Goal: Task Accomplishment & Management: Manage account settings

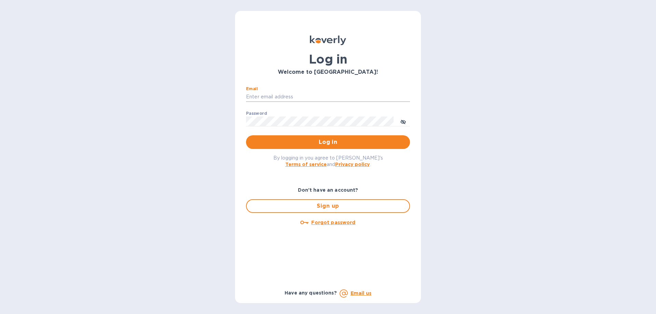
click at [351, 97] on input "Email" at bounding box center [328, 97] width 164 height 10
type input "info@californiadelight.com"
click at [406, 120] on icon "toggle password visibility" at bounding box center [402, 121] width 5 height 5
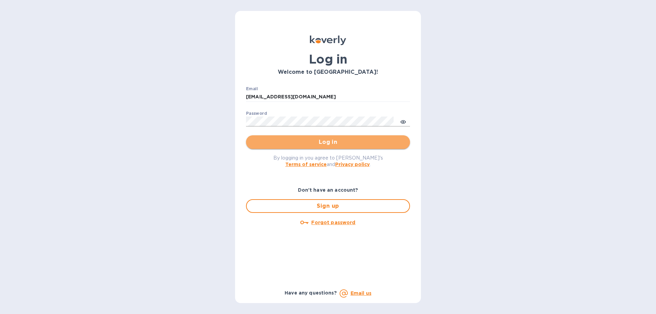
click at [356, 139] on span "Log in" at bounding box center [327, 142] width 153 height 8
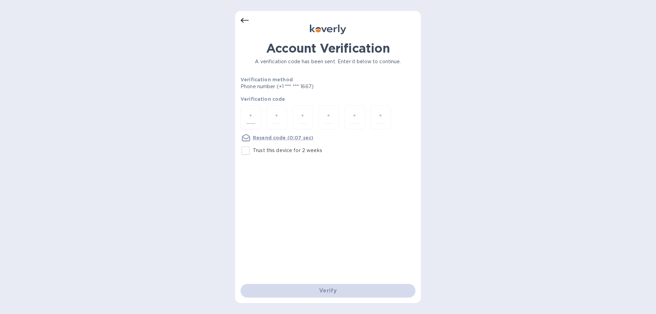
click at [253, 115] on input "number" at bounding box center [250, 117] width 9 height 13
type input "1"
type input "9"
type input "1"
type input "8"
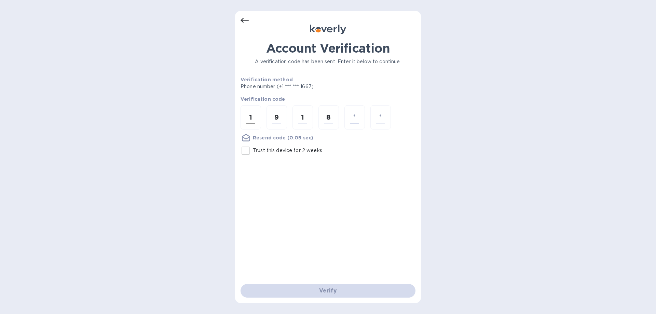
type input "2"
type input "4"
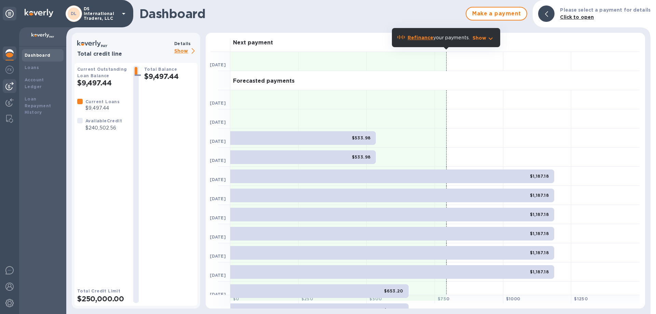
click at [7, 88] on img at bounding box center [9, 86] width 8 height 8
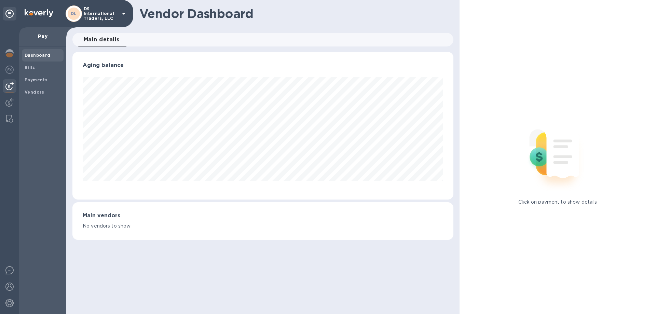
scroll to position [148, 381]
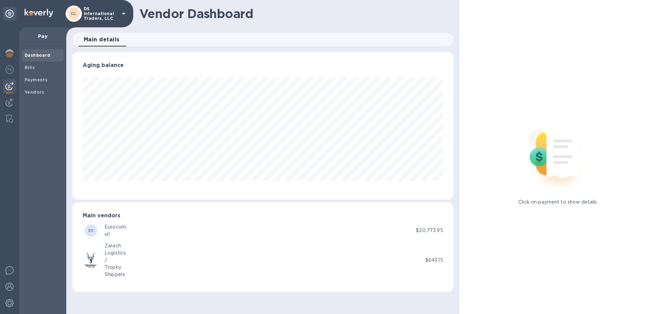
click at [117, 227] on div "Eurocom," at bounding box center [116, 226] width 23 height 7
click at [34, 79] on b "Payments" at bounding box center [36, 79] width 23 height 5
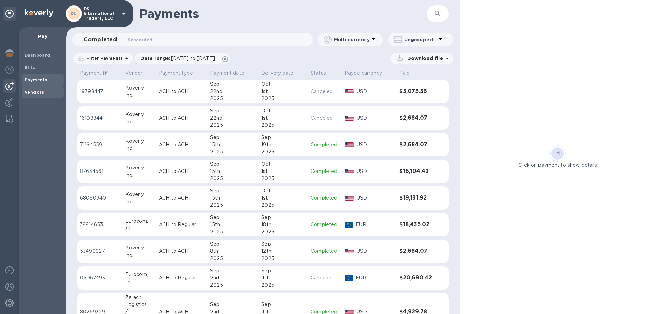
click at [27, 93] on b "Vendors" at bounding box center [35, 92] width 20 height 5
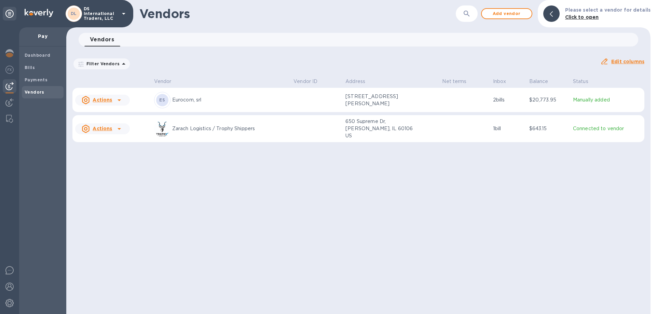
click at [118, 100] on icon at bounding box center [119, 100] width 3 height 2
click at [107, 129] on b "Add new bill" at bounding box center [110, 127] width 32 height 5
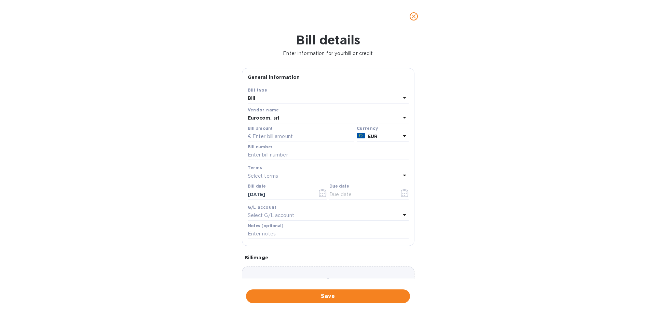
click at [267, 98] on div "Bill" at bounding box center [324, 99] width 153 height 10
click at [134, 74] on div "Bill details Enter information for your bill or credit General information Save…" at bounding box center [328, 173] width 656 height 281
click at [293, 137] on input "text" at bounding box center [301, 137] width 106 height 10
click at [290, 137] on input "text" at bounding box center [301, 137] width 106 height 10
type input "17,670.00"
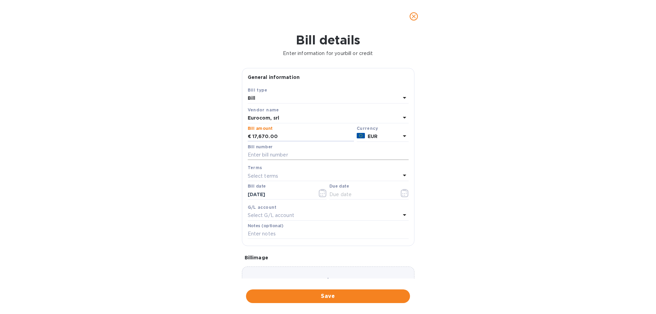
click at [306, 158] on input "text" at bounding box center [328, 155] width 161 height 10
click at [287, 155] on input "Inv. Number 934 & Debit Note No. NA/26/2025" at bounding box center [328, 155] width 161 height 10
type input "Inv. Number 934, Inv. Number 936 & Debit Note No. NA/26/2025"
drag, startPoint x: 280, startPoint y: 136, endPoint x: 231, endPoint y: 136, distance: 48.9
click at [252, 136] on input "17,670.00" at bounding box center [302, 137] width 101 height 10
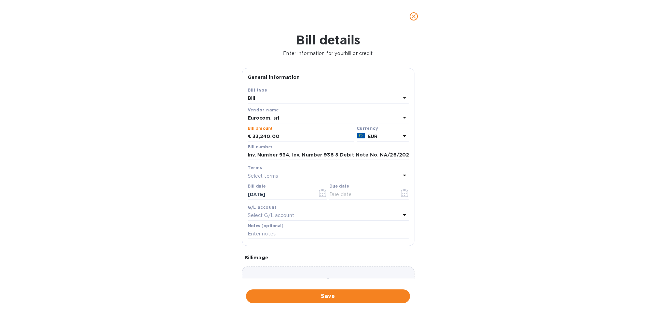
type input "33,240.00"
click at [289, 177] on div "Select terms" at bounding box center [324, 176] width 153 height 10
click at [504, 174] on div "Bill details Enter information for your bill or credit General information Save…" at bounding box center [328, 173] width 656 height 281
click at [305, 211] on div "Select G/L account" at bounding box center [324, 216] width 153 height 10
click at [305, 211] on div "Accounts No options" at bounding box center [328, 243] width 161 height 67
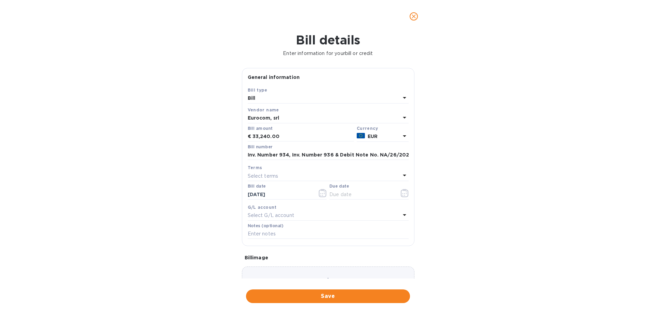
click at [484, 204] on div "Bill details Enter information for your bill or credit General information Save…" at bounding box center [328, 173] width 656 height 281
click at [269, 229] on input "text" at bounding box center [328, 234] width 161 height 10
click at [269, 176] on p "Select terms" at bounding box center [263, 176] width 31 height 7
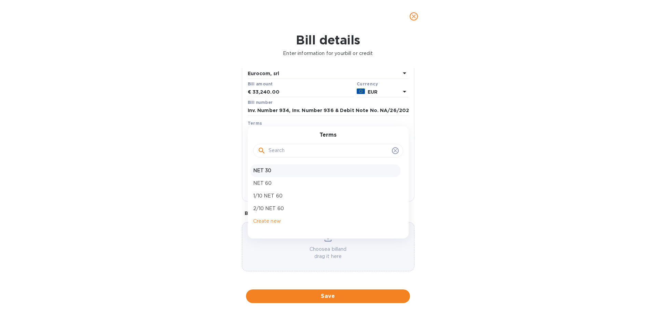
scroll to position [45, 0]
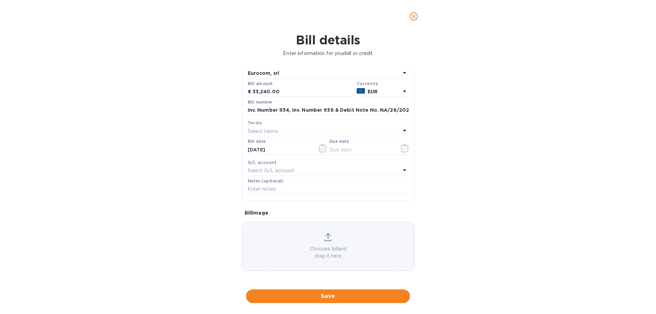
click at [530, 167] on div "Bill details Enter information for your bill or credit General information Save…" at bounding box center [328, 173] width 656 height 281
click at [335, 247] on p "Choose a bill and drag it here" at bounding box center [328, 252] width 172 height 14
click at [304, 296] on span "Save" at bounding box center [327, 296] width 153 height 8
click at [405, 147] on icon "button" at bounding box center [405, 148] width 8 height 8
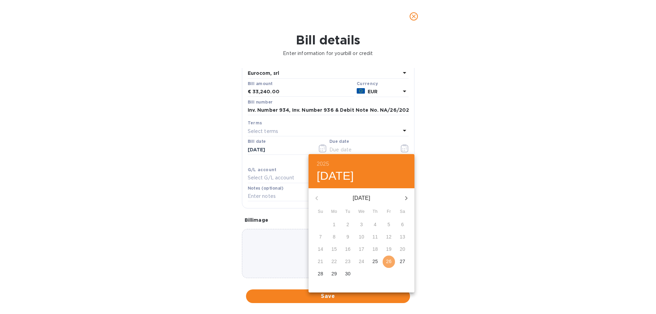
click at [388, 260] on p "26" at bounding box center [388, 261] width 5 height 7
type input "[DATE]"
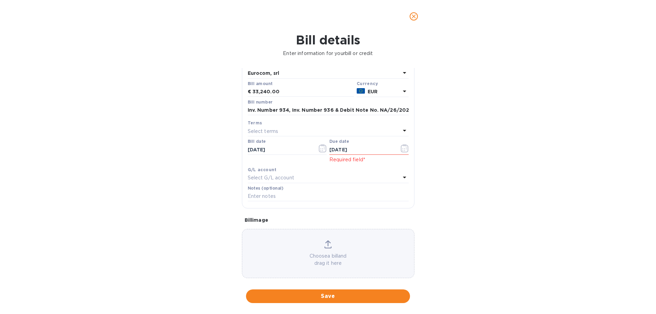
click at [501, 199] on div "Bill details Enter information for your bill or credit General information Save…" at bounding box center [328, 173] width 656 height 281
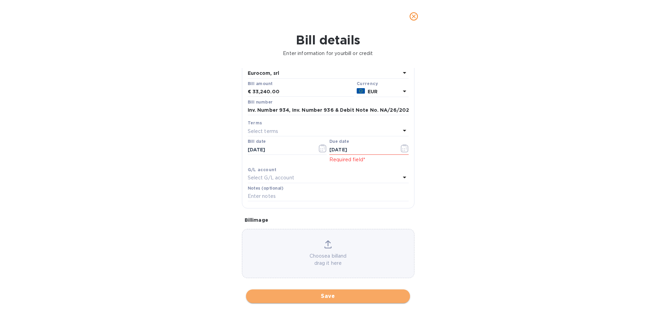
click at [324, 296] on span "Save" at bounding box center [327, 296] width 153 height 8
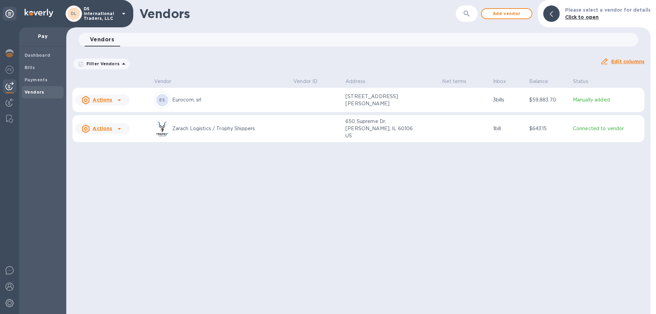
click at [118, 100] on icon at bounding box center [119, 100] width 3 height 2
click at [217, 195] on div at bounding box center [328, 157] width 656 height 314
click at [121, 101] on icon at bounding box center [119, 100] width 8 height 8
click at [254, 179] on div at bounding box center [328, 157] width 656 height 314
click at [38, 79] on b "Payments" at bounding box center [36, 79] width 23 height 5
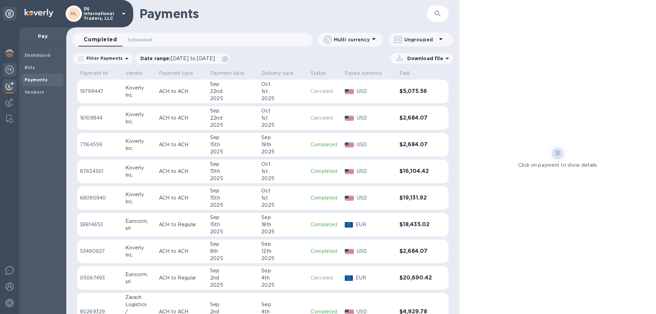
click at [10, 69] on img at bounding box center [9, 70] width 8 height 8
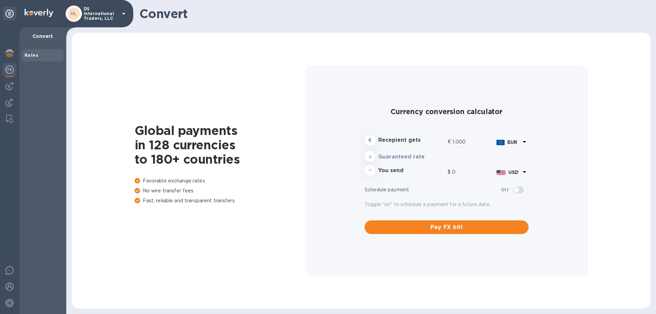
type input "1,176.27"
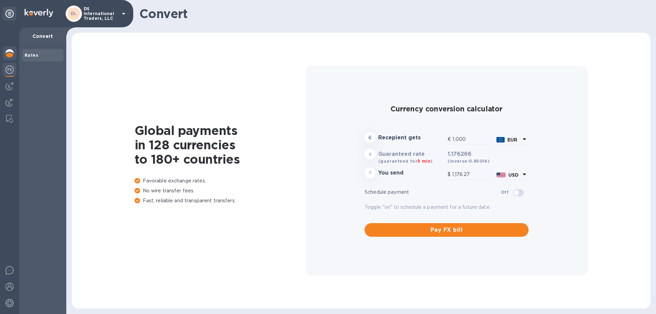
click at [9, 54] on img at bounding box center [9, 53] width 8 height 8
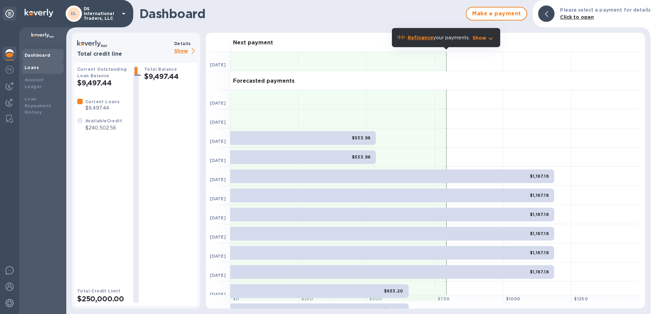
click at [28, 69] on b "Loans" at bounding box center [32, 67] width 14 height 5
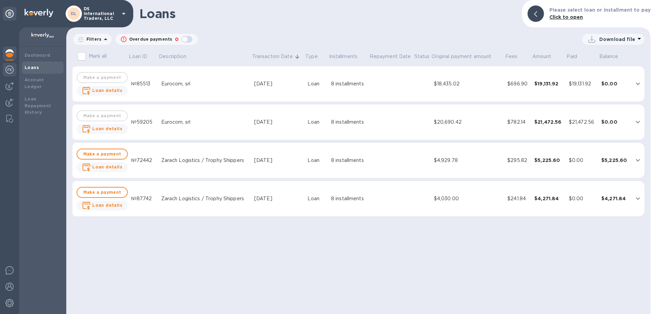
click at [10, 70] on img at bounding box center [9, 70] width 8 height 8
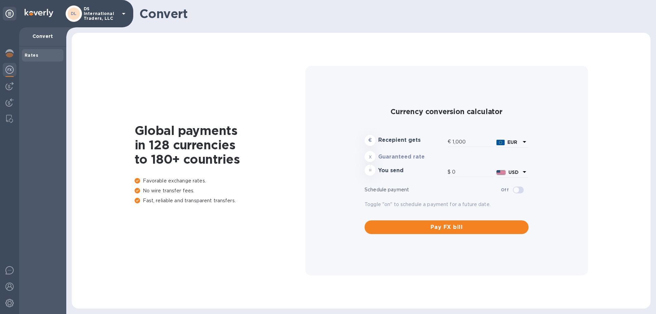
type input "1,176.27"
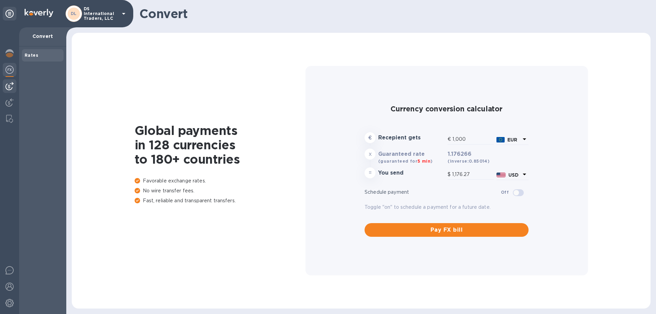
click at [9, 86] on img at bounding box center [9, 86] width 8 height 8
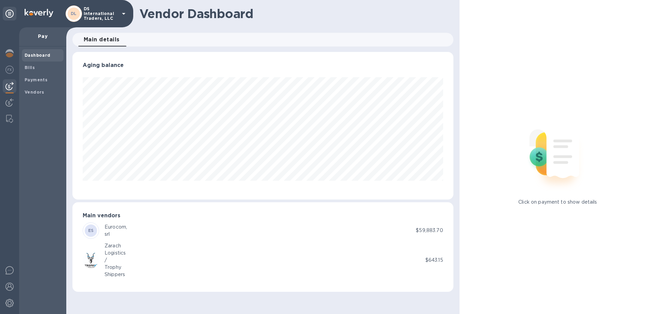
scroll to position [148, 381]
click at [33, 68] on b "Bills" at bounding box center [30, 67] width 10 height 5
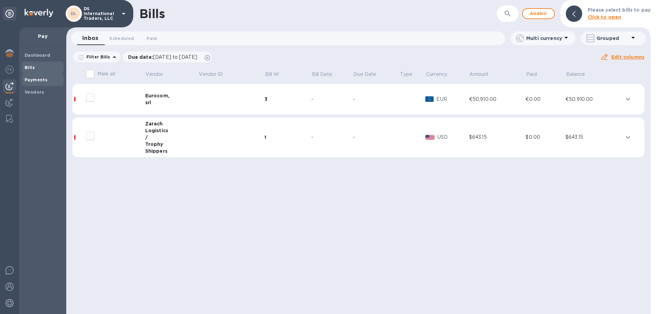
click at [34, 82] on b "Payments" at bounding box center [36, 79] width 23 height 5
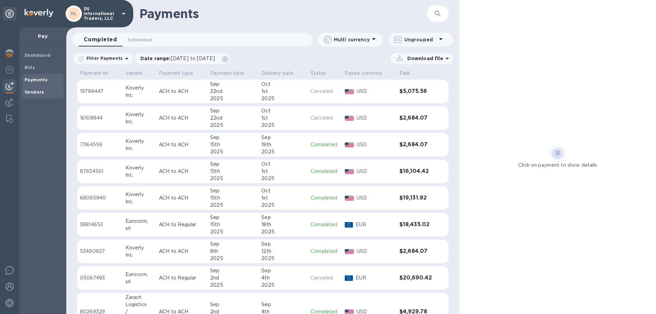
click at [35, 92] on b "Vendors" at bounding box center [35, 92] width 20 height 5
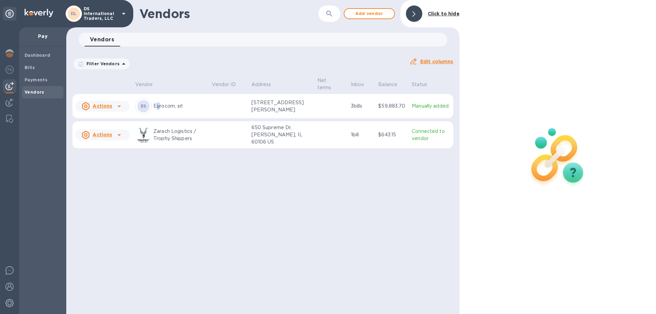
click at [158, 105] on p "Eurocom, srl" at bounding box center [179, 106] width 53 height 7
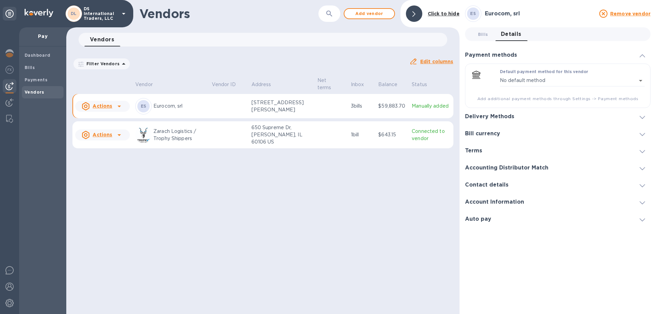
click at [112, 109] on div "Actions" at bounding box center [96, 106] width 33 height 11
drag, startPoint x: 170, startPoint y: 210, endPoint x: 167, endPoint y: 200, distance: 10.2
click at [171, 209] on div at bounding box center [328, 157] width 656 height 314
click at [188, 109] on p "Eurocom, srl" at bounding box center [179, 106] width 53 height 7
click at [225, 109] on td at bounding box center [229, 106] width 40 height 25
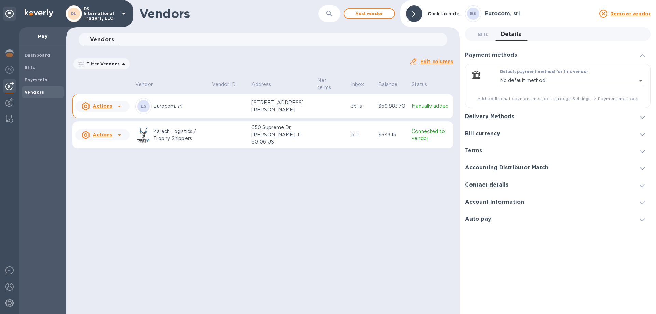
click at [225, 109] on td at bounding box center [229, 106] width 40 height 25
click at [427, 109] on p "Manually added" at bounding box center [431, 106] width 39 height 7
click at [87, 108] on icon at bounding box center [86, 106] width 8 height 8
click at [148, 218] on div at bounding box center [328, 157] width 656 height 314
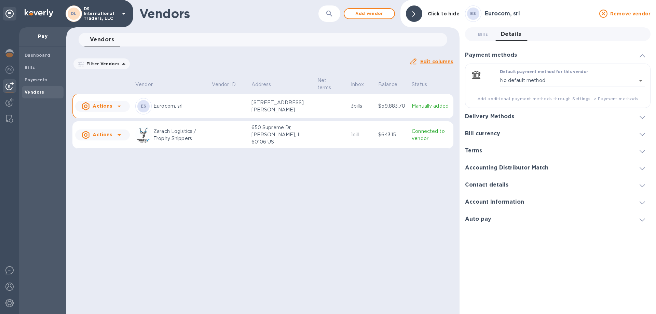
click at [319, 112] on td at bounding box center [331, 106] width 33 height 25
click at [111, 64] on p "Filter Vendors" at bounding box center [102, 64] width 36 height 6
click at [229, 68] on div "Filter Vendors Auto pay: All" at bounding box center [237, 63] width 331 height 13
click at [48, 31] on div "Pay" at bounding box center [42, 36] width 47 height 19
click at [39, 36] on p "Pay" at bounding box center [43, 36] width 36 height 7
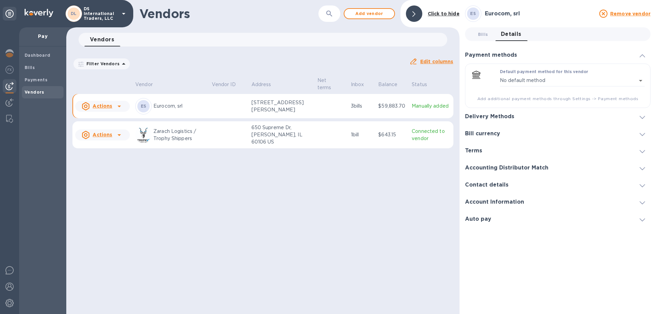
click at [39, 36] on p "Pay" at bounding box center [43, 36] width 36 height 7
click at [42, 82] on b "Payments" at bounding box center [36, 79] width 23 height 5
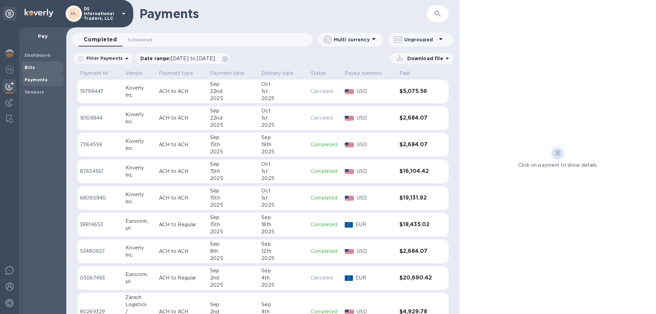
click at [39, 67] on span "Bills" at bounding box center [43, 67] width 36 height 7
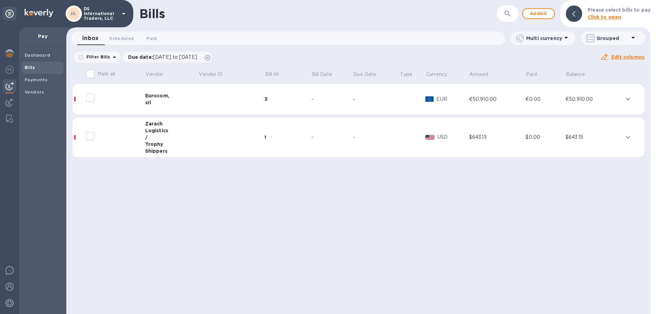
click at [306, 107] on td "3" at bounding box center [287, 99] width 47 height 31
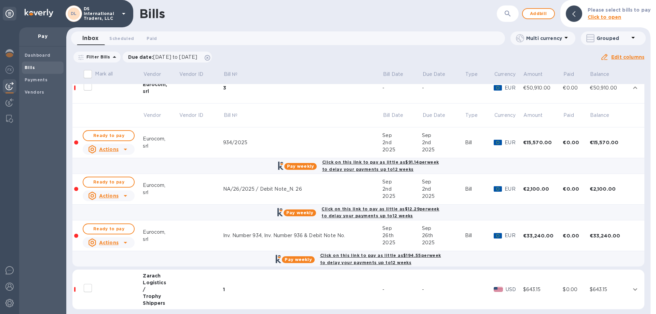
scroll to position [15, 0]
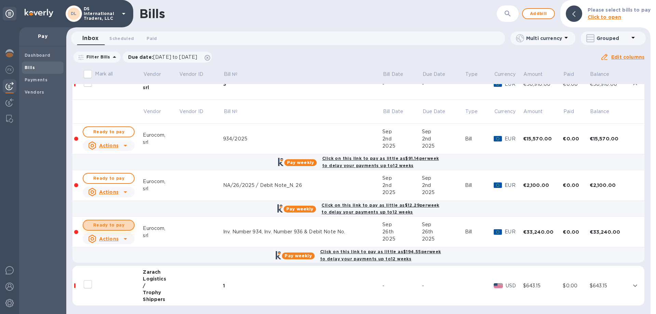
click at [134, 224] on button "Ready to pay" at bounding box center [109, 225] width 52 height 11
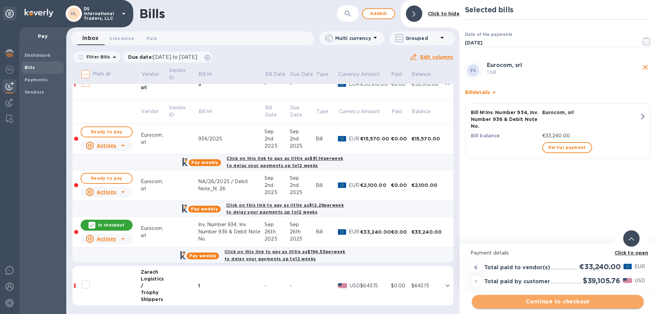
click at [569, 306] on button "Continue to checkout" at bounding box center [558, 302] width 172 height 14
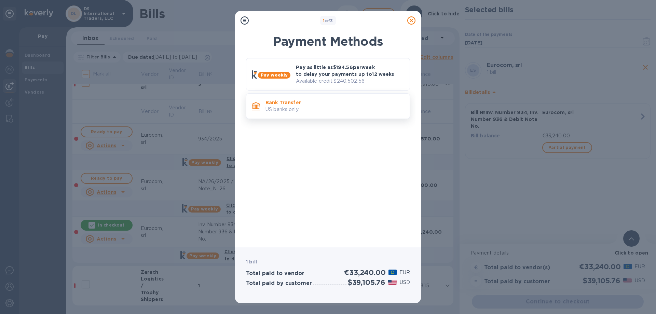
click at [317, 107] on p "US banks only." at bounding box center [334, 109] width 139 height 7
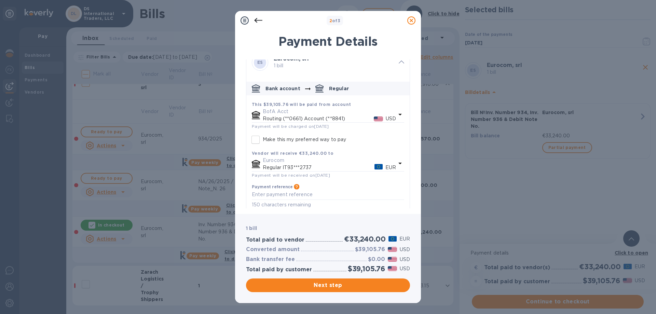
scroll to position [16, 0]
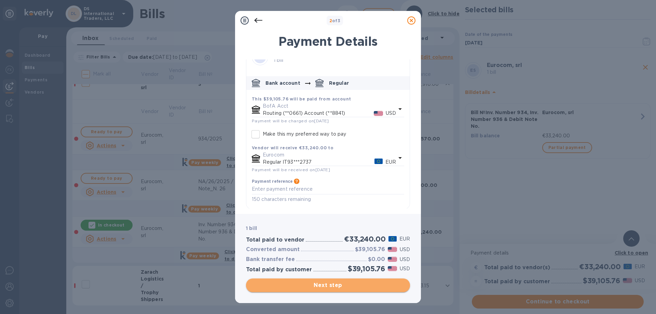
click at [303, 284] on span "Next step" at bounding box center [327, 285] width 153 height 8
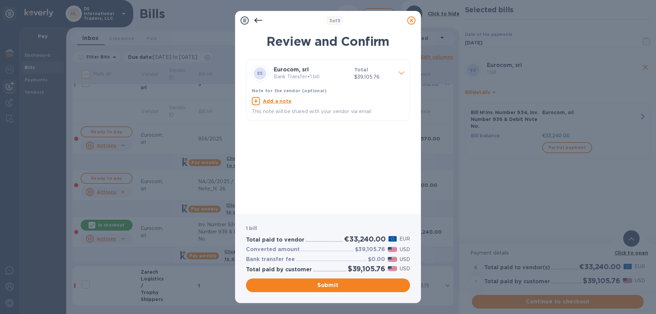
click at [399, 73] on icon at bounding box center [401, 72] width 5 height 3
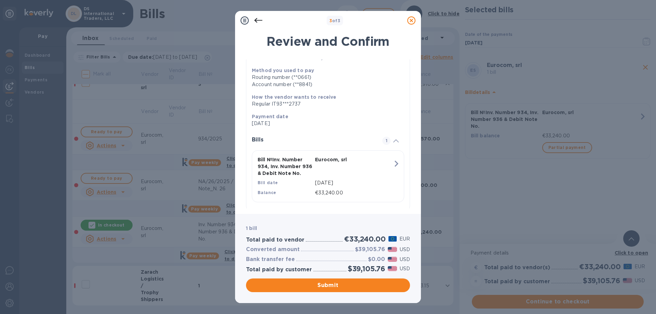
scroll to position [57, 0]
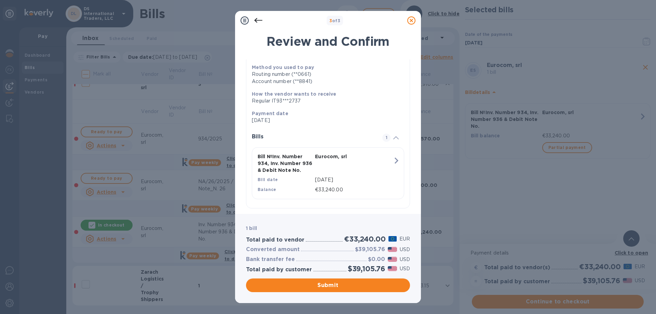
click at [398, 137] on icon at bounding box center [395, 137] width 5 height 3
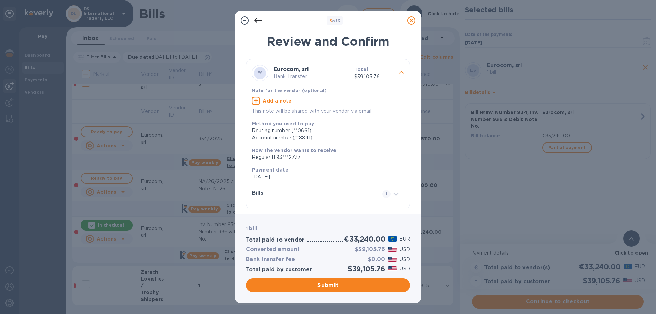
scroll to position [0, 0]
click at [403, 68] on div at bounding box center [401, 74] width 11 height 12
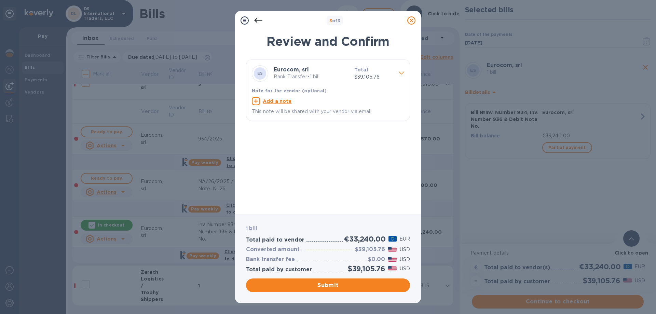
click at [259, 19] on icon at bounding box center [258, 20] width 8 height 8
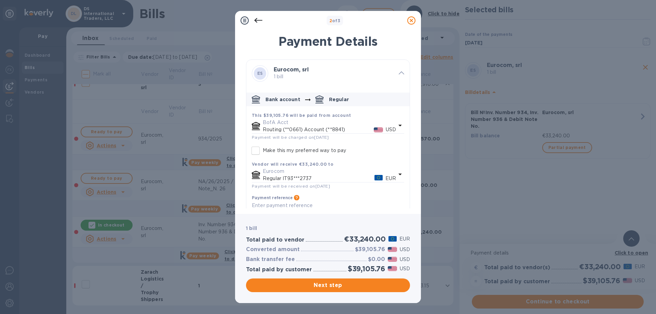
click at [258, 19] on icon at bounding box center [258, 20] width 8 height 8
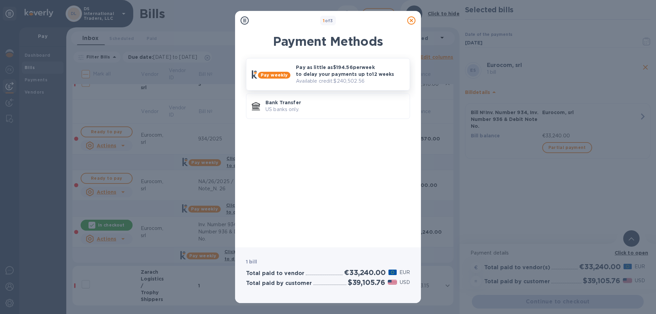
click at [347, 74] on p "Pay as little as $194.56 per week to delay your payments up to 12 weeks" at bounding box center [350, 71] width 108 height 14
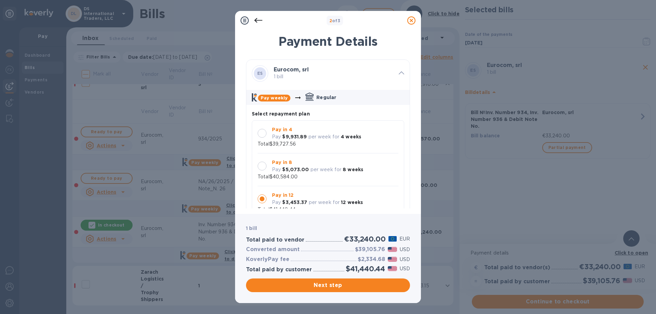
drag, startPoint x: 307, startPoint y: 170, endPoint x: 303, endPoint y: 191, distance: 21.2
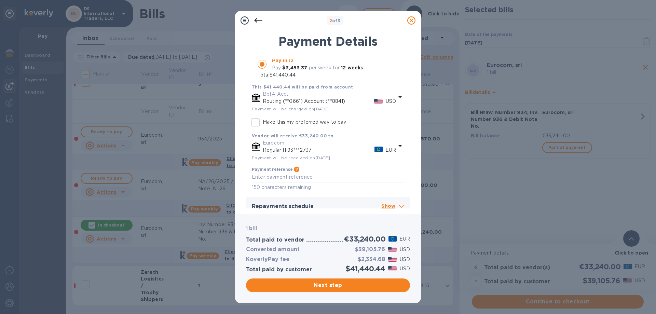
scroll to position [141, 0]
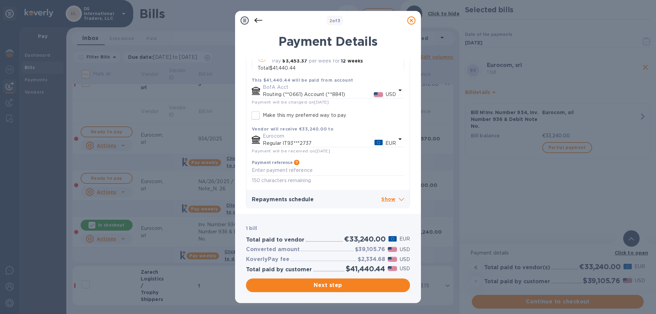
click at [387, 196] on p "Show" at bounding box center [392, 199] width 23 height 9
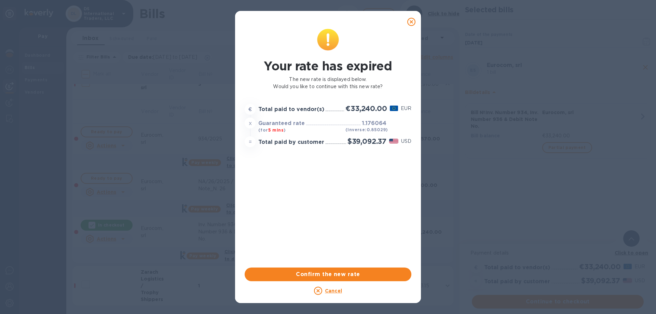
scroll to position [450, 0]
click at [338, 270] on button "Confirm the new rate" at bounding box center [328, 275] width 167 height 14
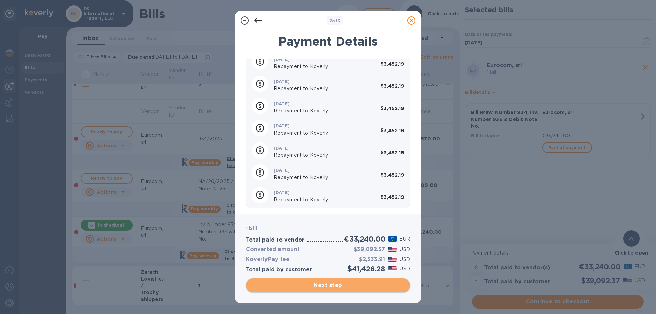
click at [333, 287] on span "Next step" at bounding box center [327, 285] width 153 height 8
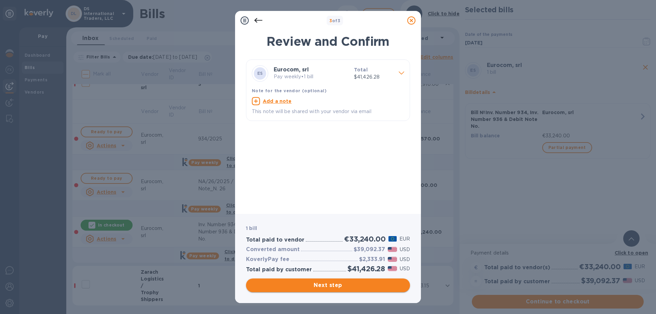
click at [369, 283] on span "Next step" at bounding box center [327, 285] width 153 height 8
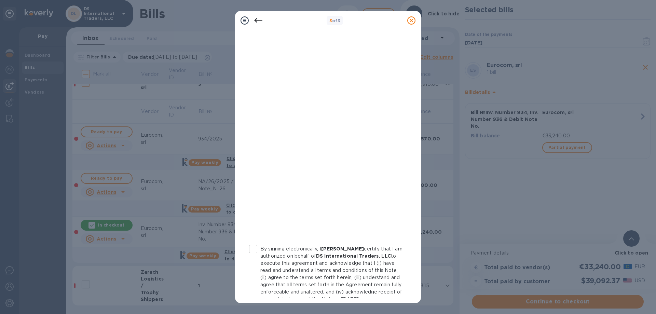
scroll to position [68, 0]
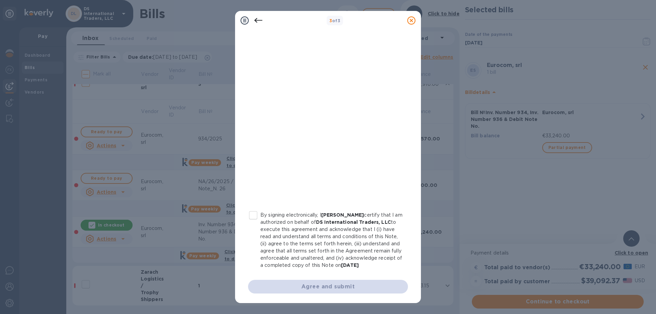
click at [252, 217] on input "By signing electronically, I [PERSON_NAME] certify that I am authorized on beha…" at bounding box center [253, 215] width 14 height 14
checkbox input "true"
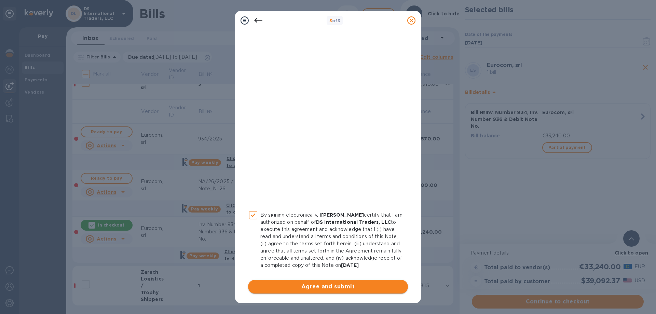
click at [345, 287] on span "Agree and submit" at bounding box center [328, 287] width 149 height 8
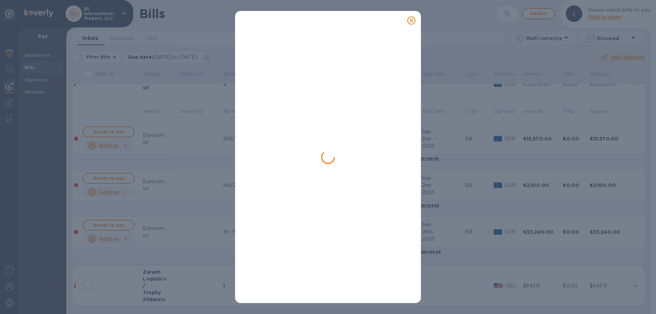
click at [412, 19] on icon at bounding box center [411, 20] width 8 height 8
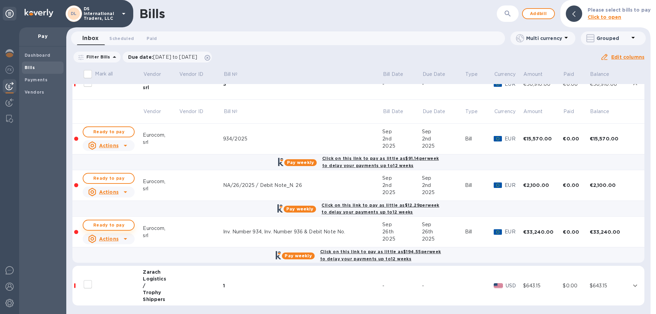
click at [102, 225] on span "Ready to pay" at bounding box center [109, 225] width 40 height 8
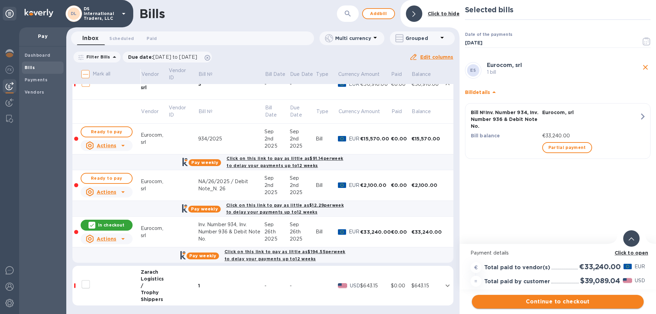
click at [562, 302] on span "Continue to checkout" at bounding box center [557, 302] width 161 height 8
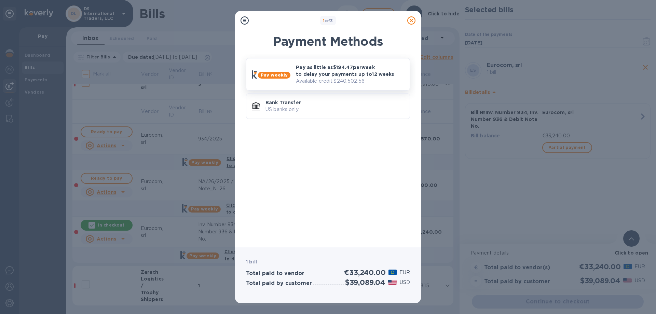
click at [348, 72] on p "Pay as little as $194.47 per week to delay your payments up to 12 weeks" at bounding box center [350, 71] width 108 height 14
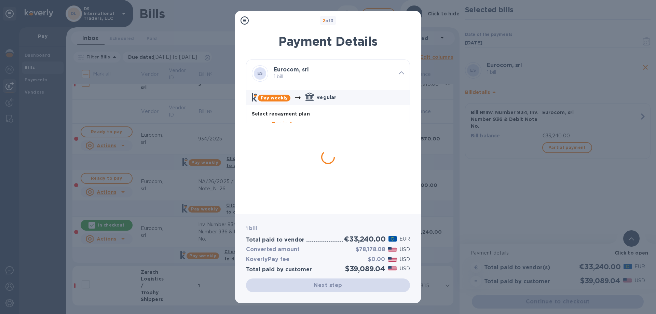
scroll to position [6, 0]
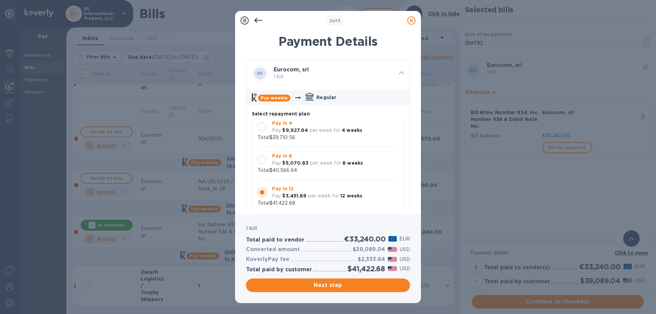
click at [274, 196] on p "Pay" at bounding box center [276, 195] width 9 height 7
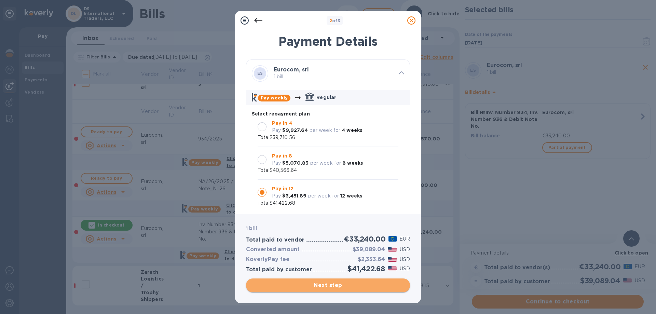
click at [323, 285] on span "Next step" at bounding box center [327, 285] width 153 height 8
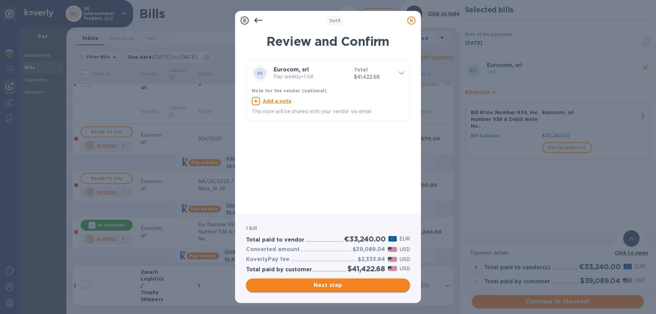
click at [310, 288] on span "Next step" at bounding box center [327, 285] width 153 height 8
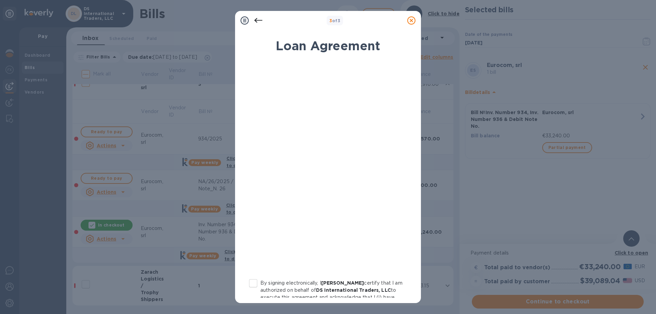
scroll to position [68, 0]
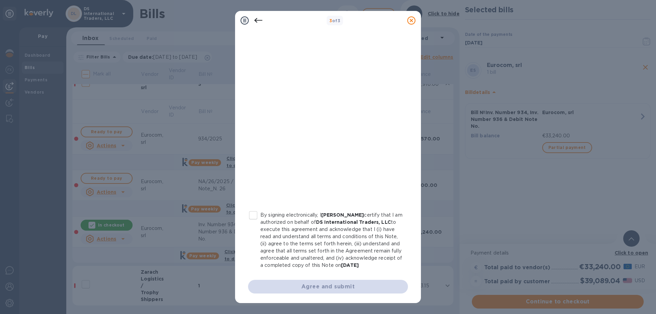
click at [258, 213] on input "By signing electronically, I [PERSON_NAME] certify that I am authorized on beha…" at bounding box center [253, 215] width 14 height 14
checkbox input "true"
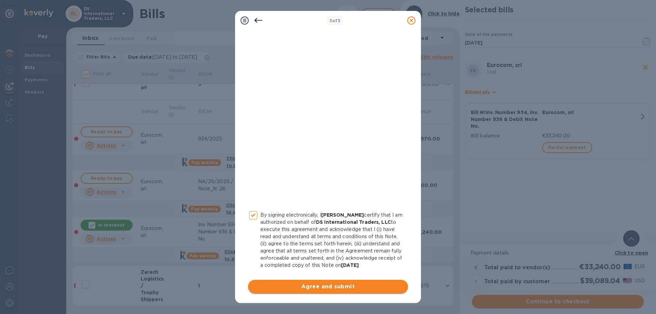
click at [354, 288] on span "Agree and submit" at bounding box center [328, 287] width 149 height 8
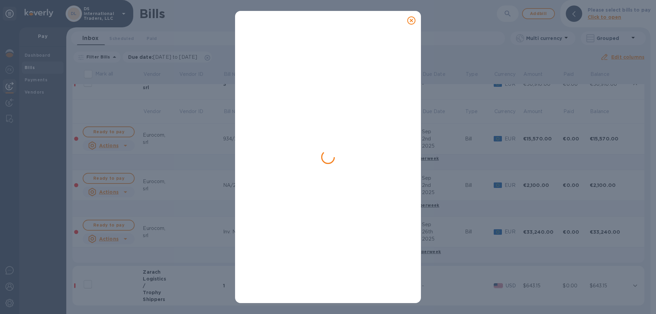
click at [413, 20] on icon at bounding box center [411, 20] width 8 height 8
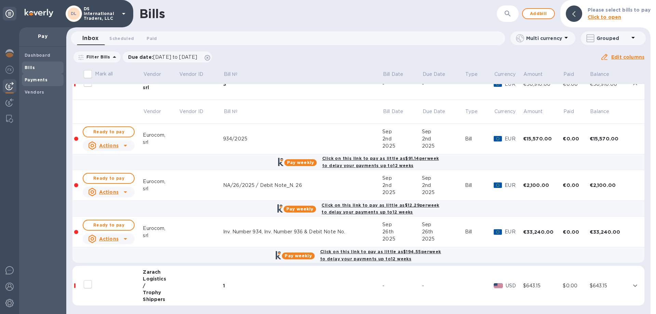
click at [32, 80] on b "Payments" at bounding box center [36, 79] width 23 height 5
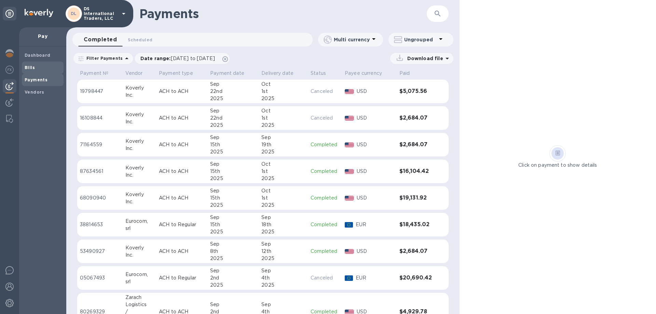
click at [28, 66] on b "Bills" at bounding box center [30, 67] width 10 height 5
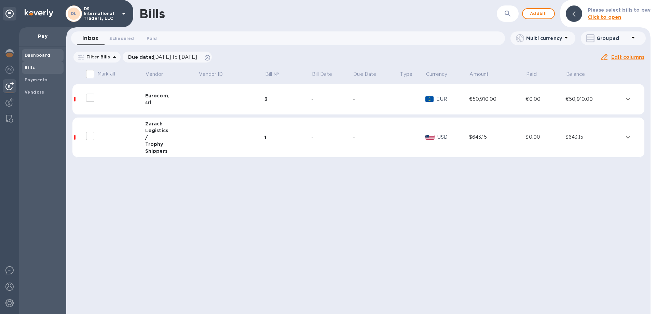
click at [33, 53] on b "Dashboard" at bounding box center [38, 55] width 26 height 5
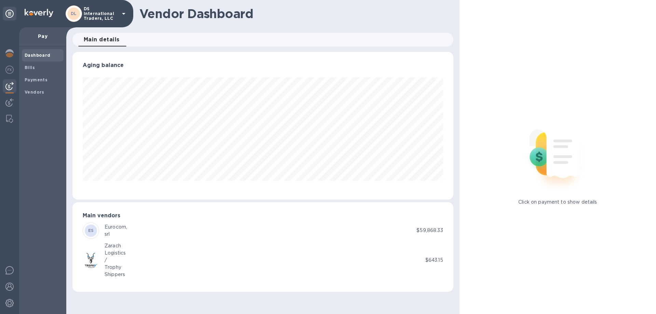
scroll to position [148, 381]
click at [10, 54] on img at bounding box center [9, 53] width 8 height 8
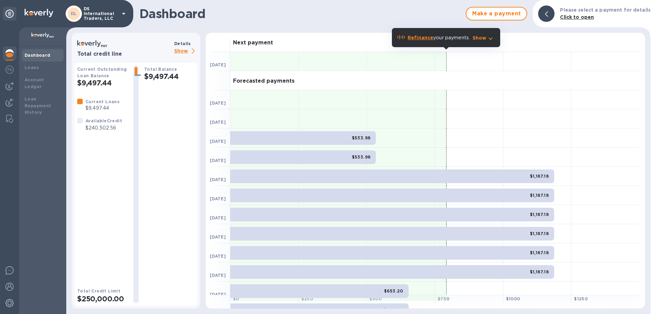
click at [10, 54] on img at bounding box center [9, 53] width 8 height 8
click at [35, 69] on b "Loans" at bounding box center [32, 67] width 14 height 5
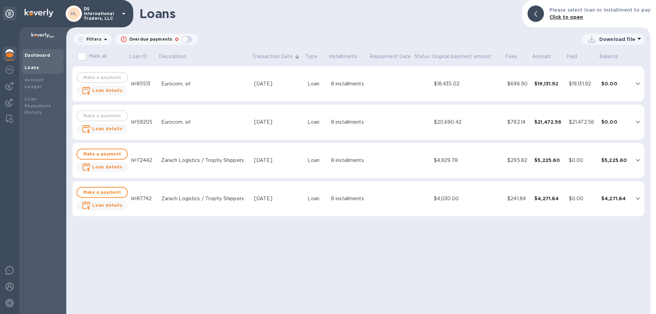
click at [41, 54] on b "Dashboard" at bounding box center [38, 55] width 26 height 5
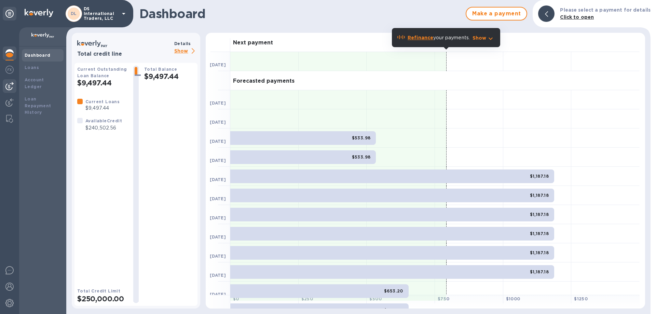
click at [11, 86] on img at bounding box center [9, 86] width 8 height 8
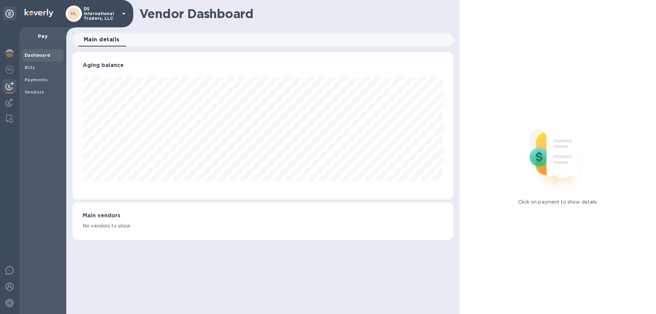
scroll to position [148, 381]
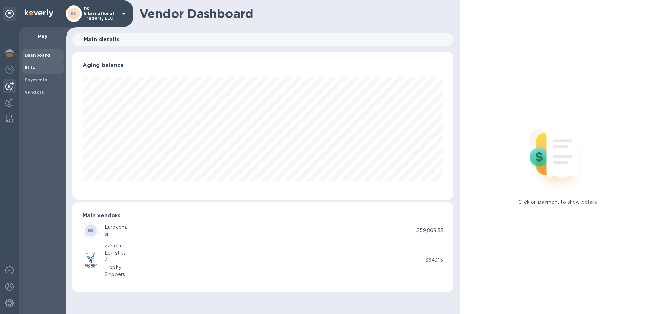
click at [30, 65] on span "Bills" at bounding box center [30, 67] width 10 height 7
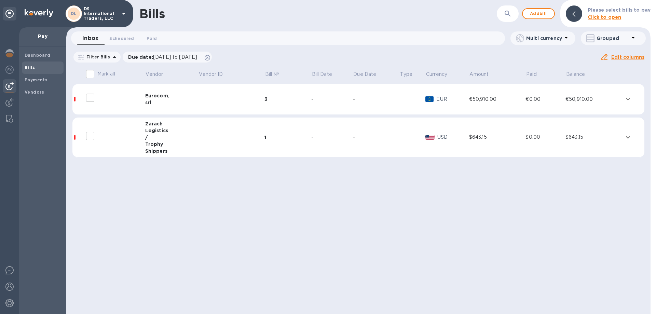
click at [433, 94] on td "EUR" at bounding box center [446, 99] width 43 height 31
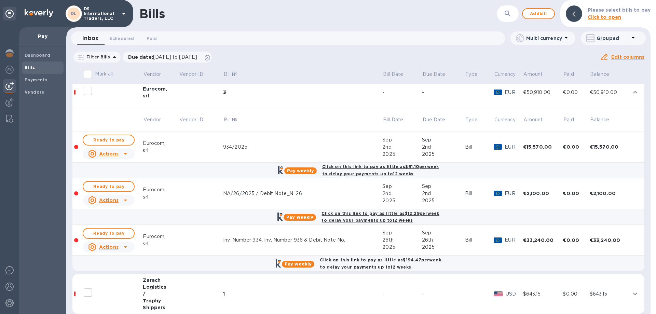
scroll to position [15, 0]
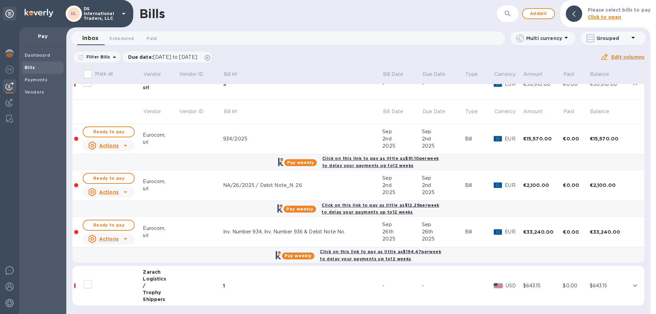
click at [304, 256] on b "Pay weekly" at bounding box center [298, 255] width 27 height 5
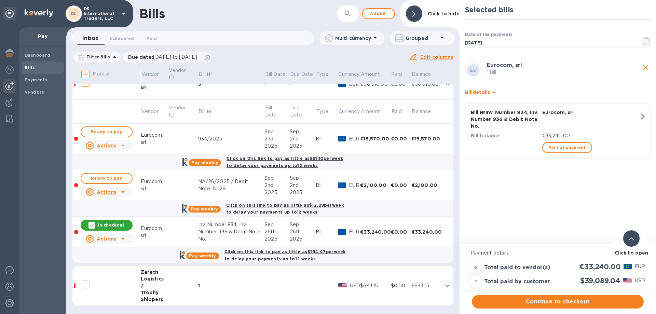
click at [647, 71] on icon "close" at bounding box center [645, 67] width 8 height 8
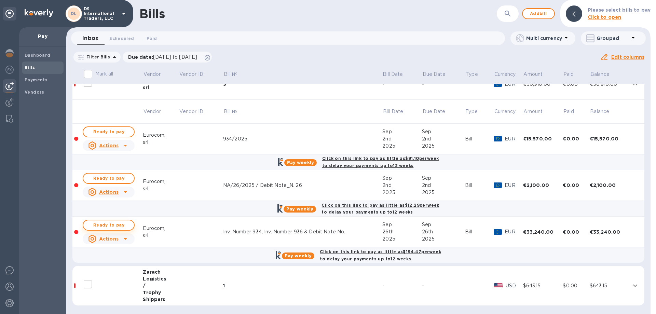
click at [115, 223] on span "Ready to pay" at bounding box center [109, 225] width 40 height 8
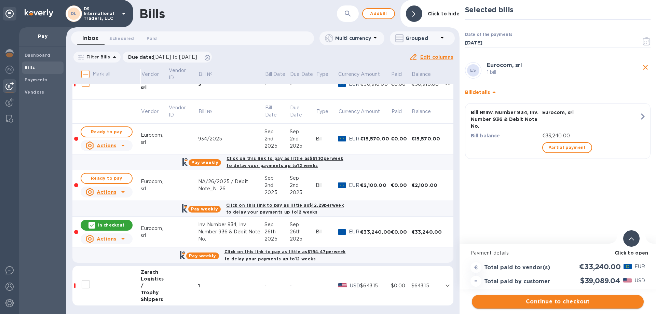
click at [539, 301] on span "Continue to checkout" at bounding box center [557, 302] width 161 height 8
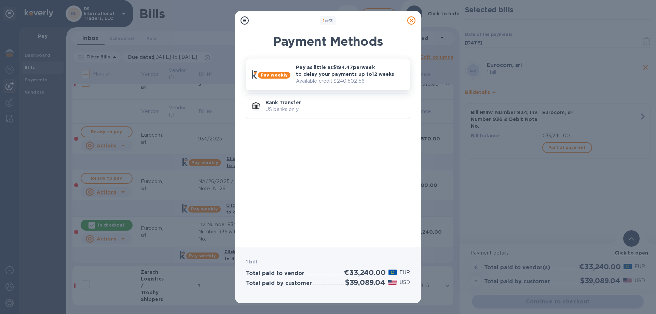
click at [354, 71] on p "Pay as little as $194.47 per week to delay your payments up to 12 weeks" at bounding box center [350, 71] width 108 height 14
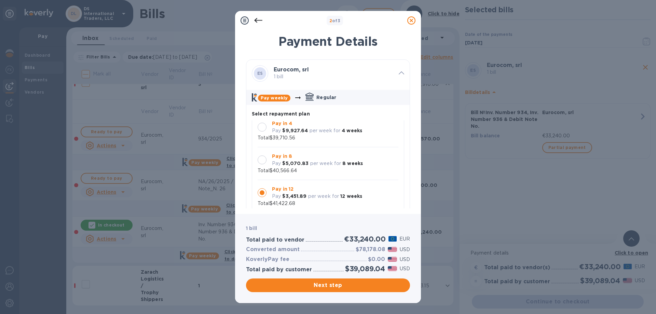
scroll to position [6, 0]
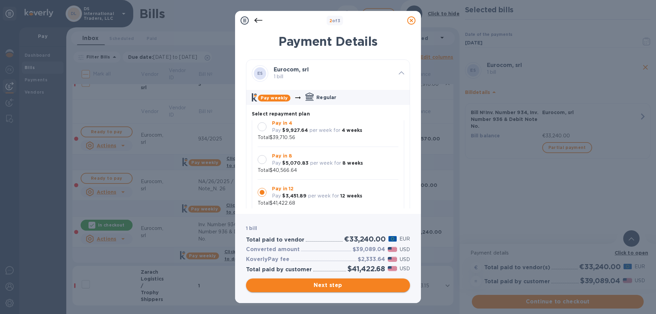
click at [330, 285] on span "Next step" at bounding box center [327, 285] width 153 height 8
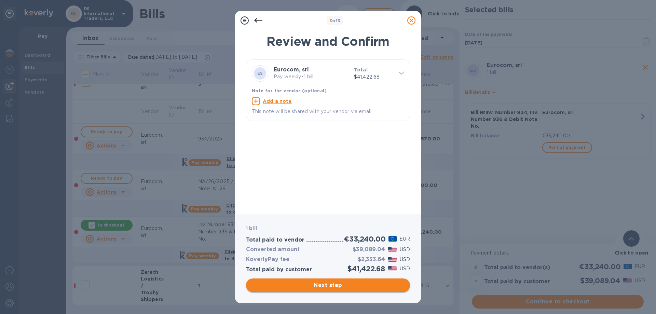
click at [322, 286] on span "Next step" at bounding box center [327, 285] width 153 height 8
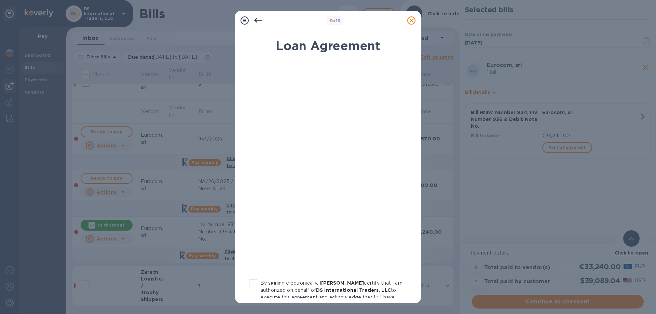
scroll to position [68, 0]
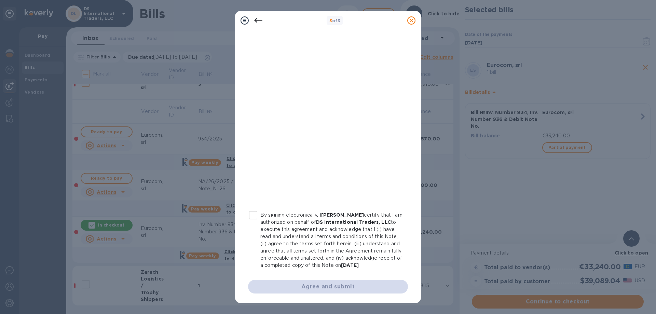
click at [255, 216] on input "By signing electronically, I [PERSON_NAME] certify that I am authorized on beha…" at bounding box center [253, 215] width 14 height 14
checkbox input "true"
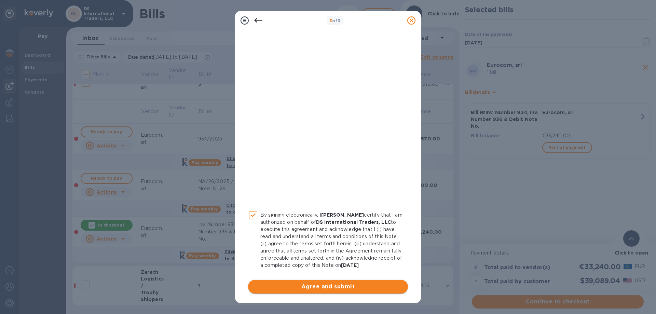
click at [352, 288] on span "Agree and submit" at bounding box center [328, 287] width 149 height 8
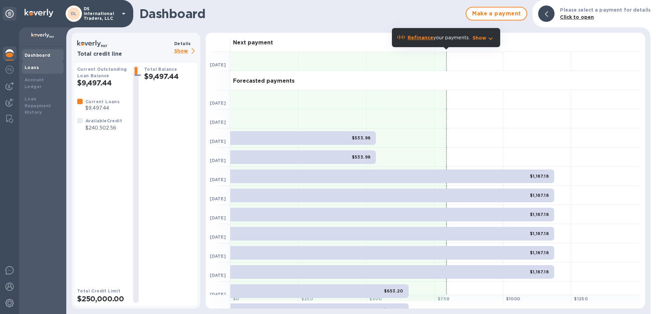
click at [32, 67] on b "Loans" at bounding box center [32, 67] width 14 height 5
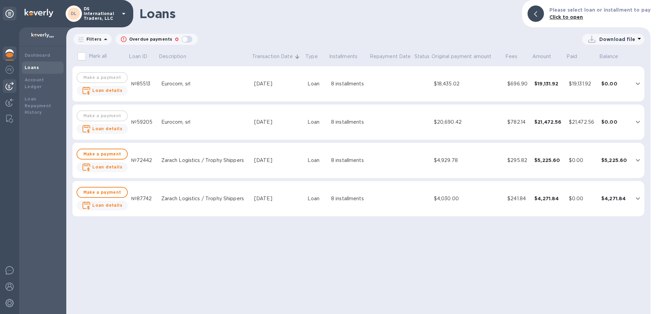
click at [11, 85] on img at bounding box center [9, 86] width 8 height 8
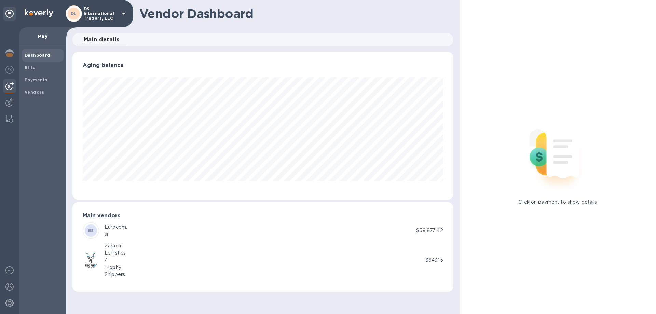
scroll to position [148, 381]
click at [34, 89] on span "Vendors" at bounding box center [35, 92] width 20 height 7
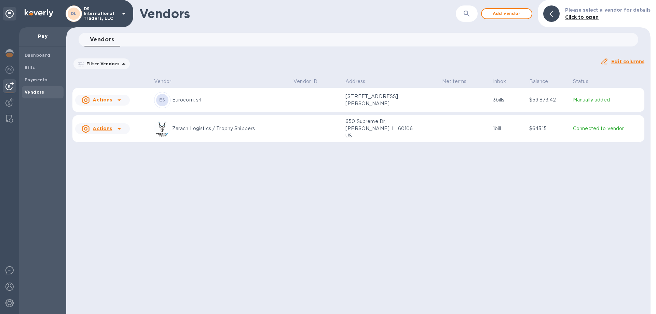
click at [262, 106] on div "ES Eurocom, srl" at bounding box center [221, 100] width 134 height 16
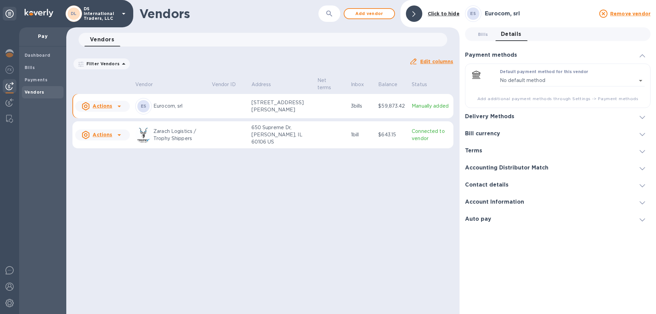
click at [271, 105] on p "Via Orta Loreto, 734, Angri, Campania 84012 IT" at bounding box center [281, 106] width 60 height 14
click at [637, 10] on div "Remove vendor" at bounding box center [624, 14] width 53 height 8
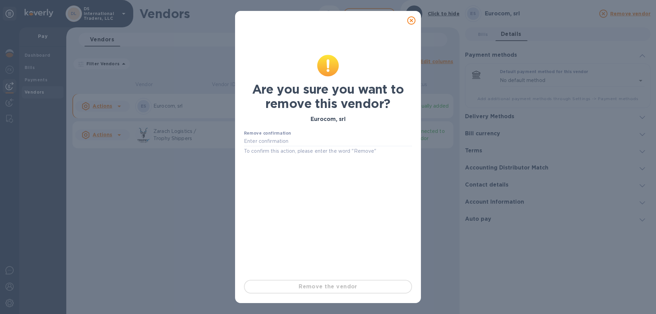
click at [411, 21] on icon at bounding box center [411, 20] width 8 height 8
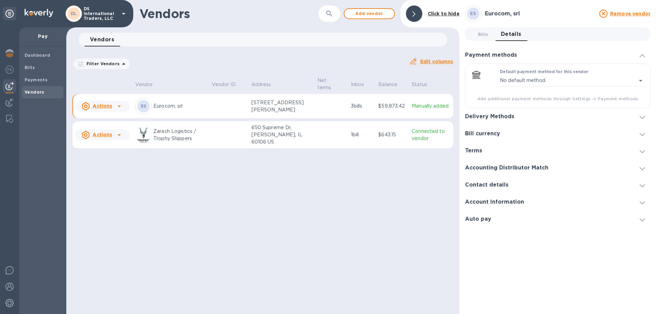
click at [201, 217] on div "Vendors ​ Add vendor Click to hide Vendors 0 Filter Vendors Auto pay: All Edit …" at bounding box center [262, 157] width 393 height 314
click at [33, 90] on b "Vendors" at bounding box center [35, 92] width 20 height 5
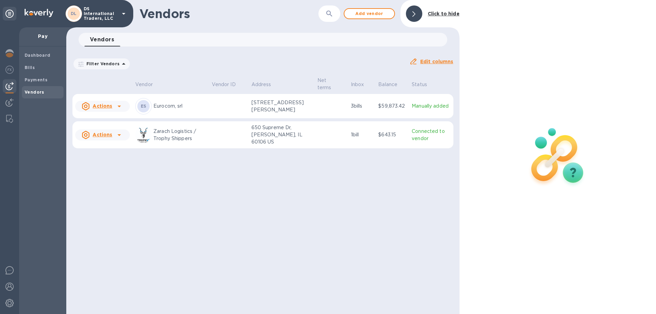
click at [191, 105] on p "Eurocom, srl" at bounding box center [179, 106] width 53 height 7
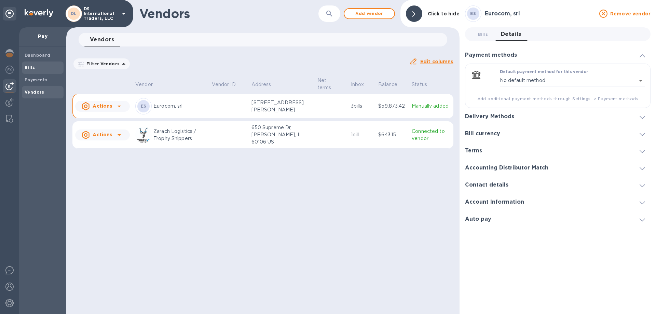
click at [28, 64] on div "Bills" at bounding box center [43, 68] width 42 height 12
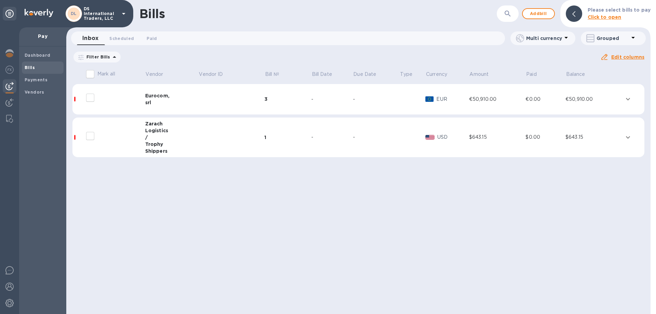
click at [401, 97] on td at bounding box center [413, 99] width 26 height 31
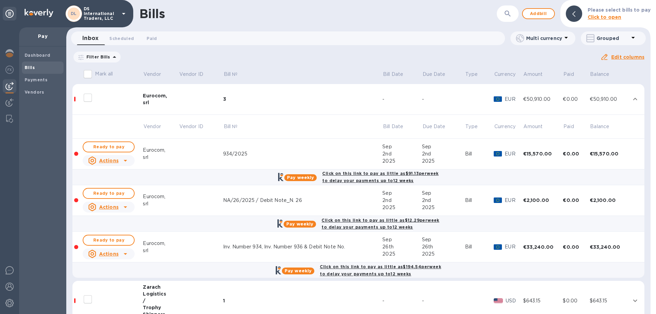
scroll to position [15, 0]
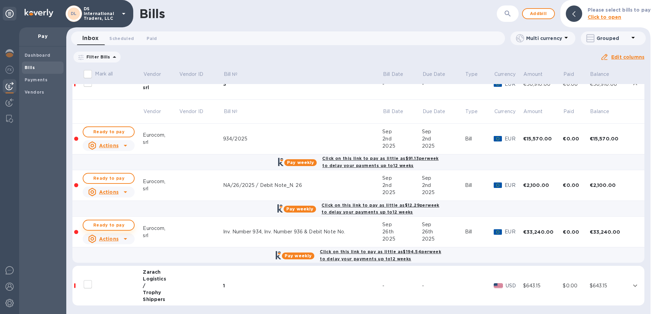
click at [113, 224] on span "Ready to pay" at bounding box center [109, 225] width 40 height 8
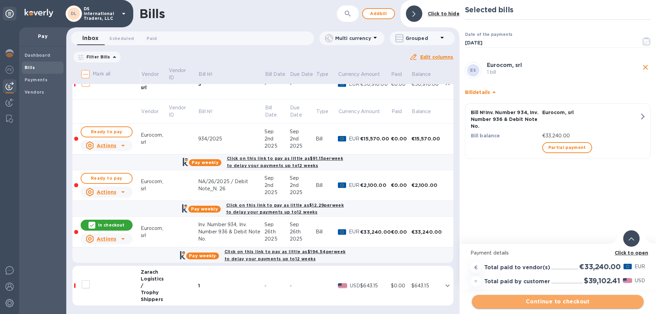
click at [550, 298] on span "Continue to checkout" at bounding box center [557, 302] width 161 height 8
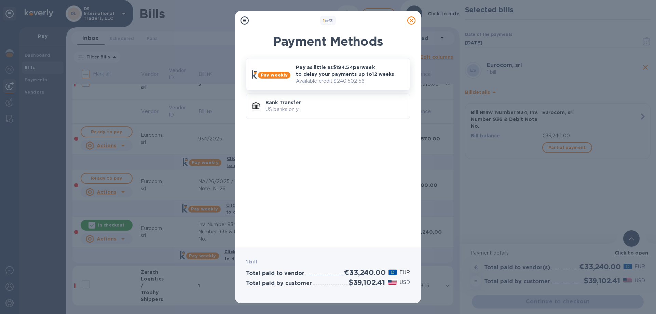
click at [338, 79] on p "Available credit: $240,502.56" at bounding box center [350, 81] width 108 height 7
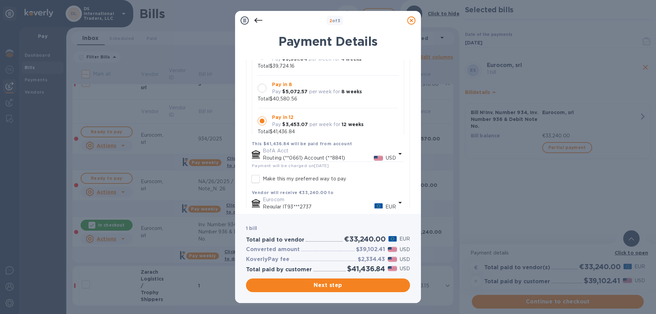
scroll to position [141, 0]
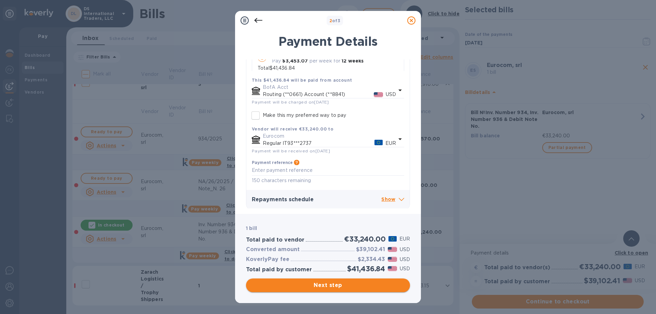
click at [364, 287] on span "Next step" at bounding box center [327, 285] width 153 height 8
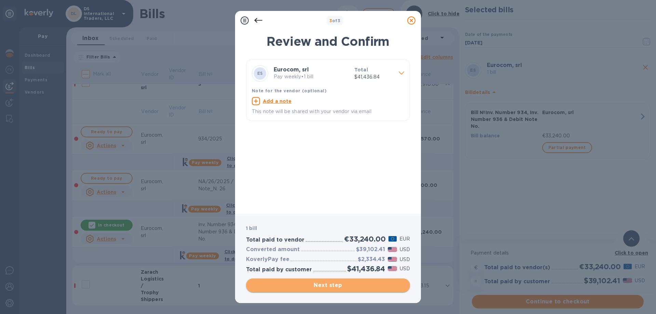
click at [317, 284] on span "Next step" at bounding box center [327, 285] width 153 height 8
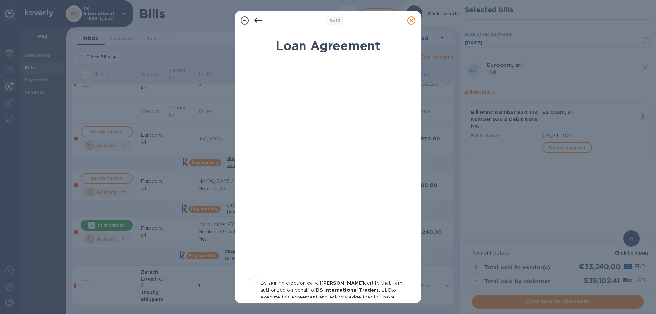
click at [255, 283] on input "By signing electronically, I [PERSON_NAME] certify that I am authorized on beha…" at bounding box center [253, 283] width 14 height 14
checkbox input "true"
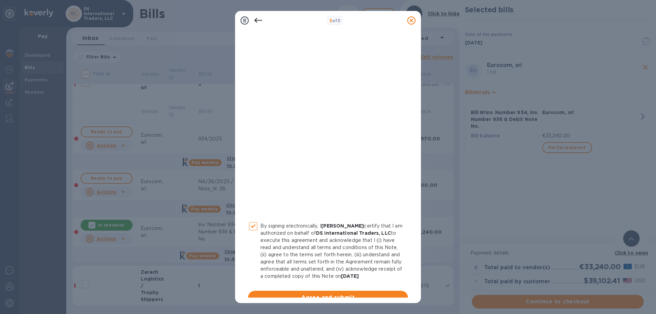
scroll to position [68, 0]
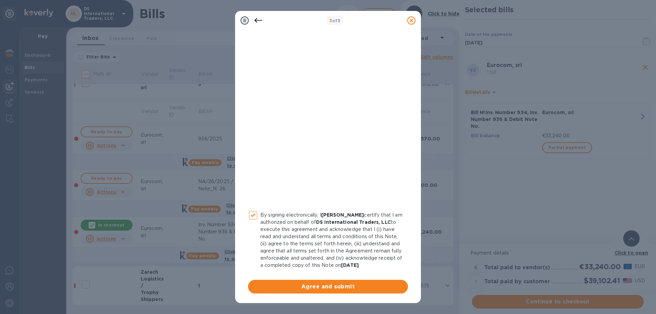
click at [333, 287] on span "Agree and submit" at bounding box center [328, 287] width 149 height 8
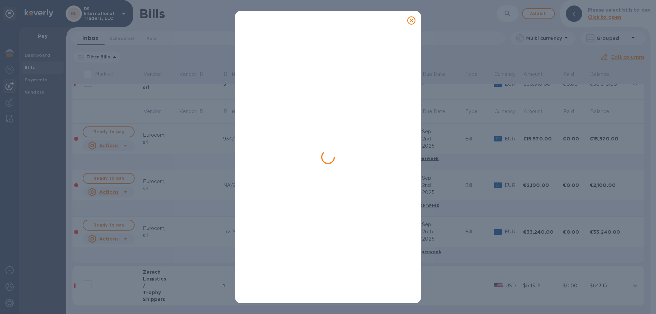
click at [412, 21] on icon at bounding box center [411, 20] width 8 height 8
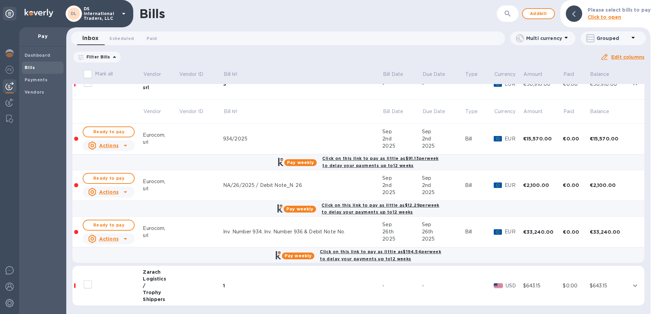
click at [318, 16] on div "Bills" at bounding box center [317, 13] width 357 height 14
click at [106, 226] on span "Ready to pay" at bounding box center [109, 225] width 40 height 8
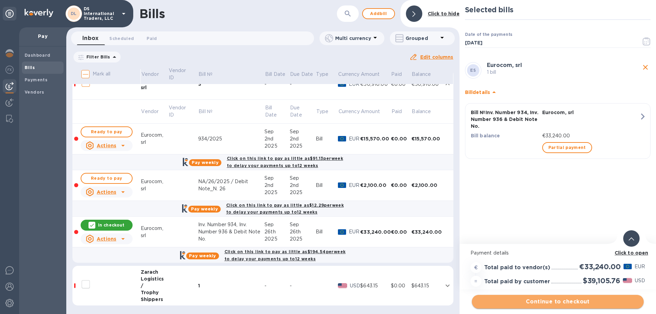
click at [585, 301] on span "Continue to checkout" at bounding box center [557, 302] width 161 height 8
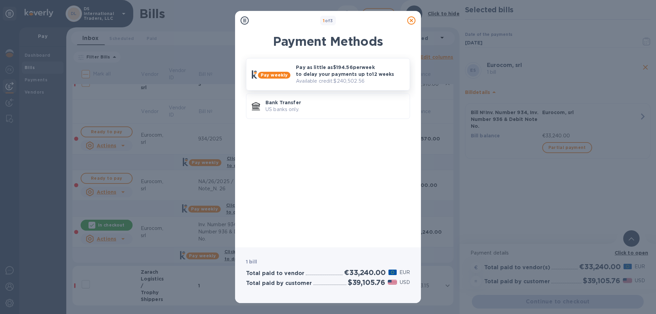
click at [354, 83] on p "Available credit: $240,502.56" at bounding box center [350, 81] width 108 height 7
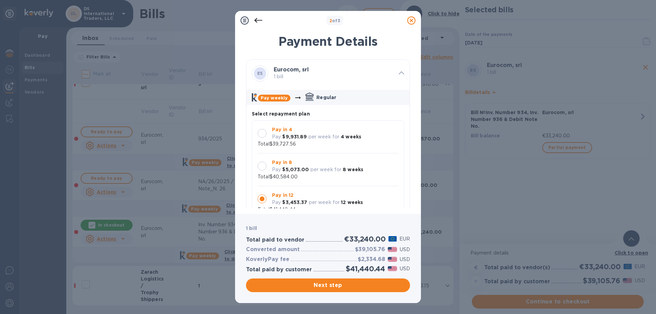
click at [410, 22] on icon at bounding box center [411, 20] width 8 height 8
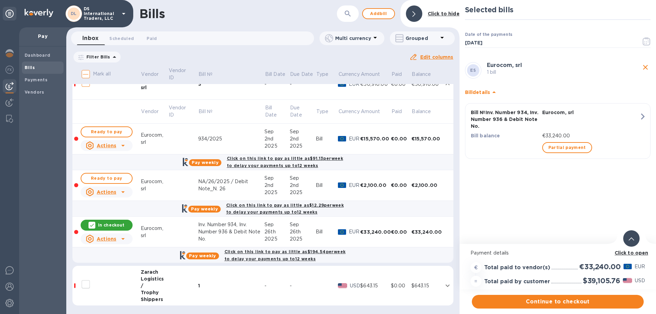
click at [124, 146] on icon at bounding box center [123, 145] width 8 height 8
click at [106, 189] on b "Delete" at bounding box center [108, 189] width 17 height 5
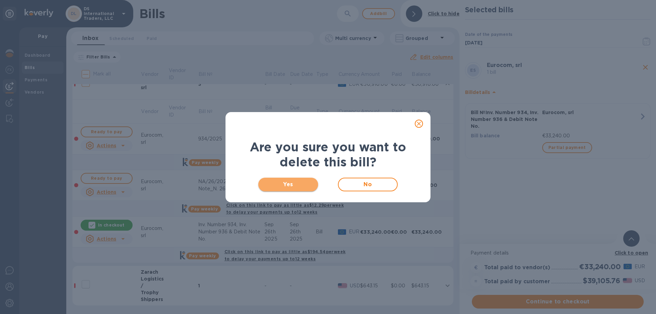
click at [282, 182] on span "Yes" at bounding box center [288, 184] width 49 height 8
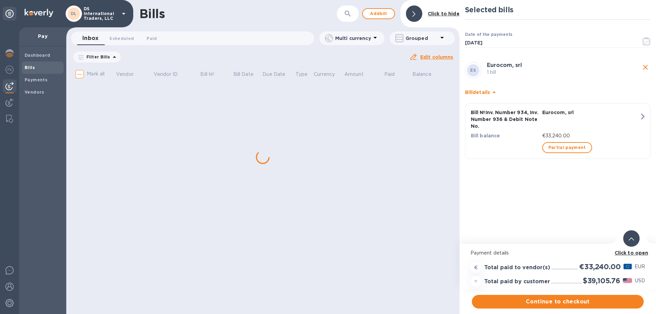
scroll to position [0, 0]
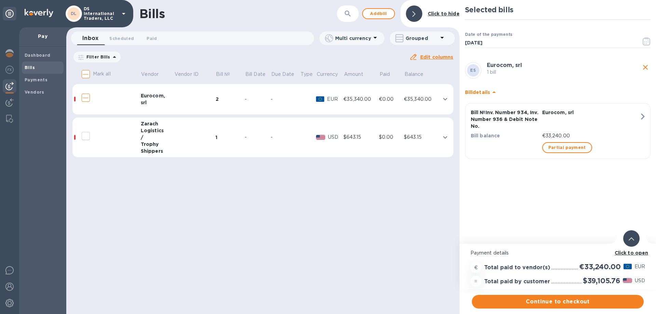
click at [187, 97] on td at bounding box center [194, 99] width 41 height 31
click at [202, 84] on td at bounding box center [194, 99] width 41 height 31
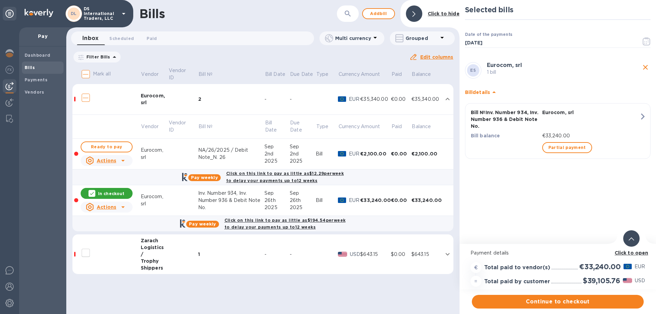
click at [122, 160] on icon at bounding box center [123, 160] width 8 height 8
click at [105, 204] on b "Delete" at bounding box center [108, 204] width 17 height 5
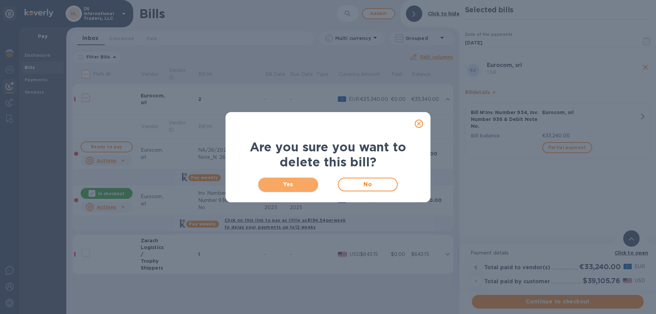
click at [290, 187] on span "Yes" at bounding box center [288, 184] width 49 height 8
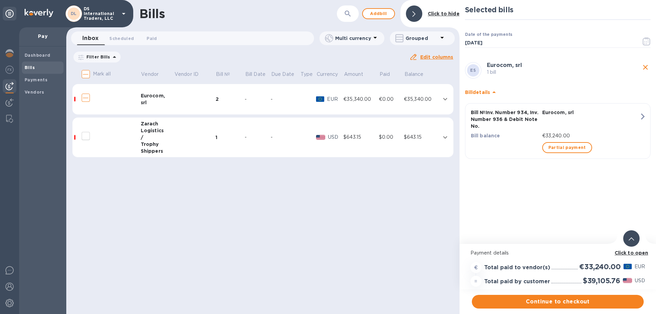
checkbox input "true"
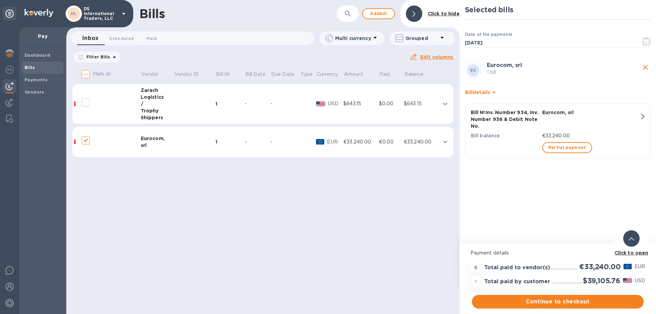
click at [199, 145] on td at bounding box center [194, 142] width 41 height 31
click at [162, 139] on div "Eurocom," at bounding box center [157, 138] width 33 height 7
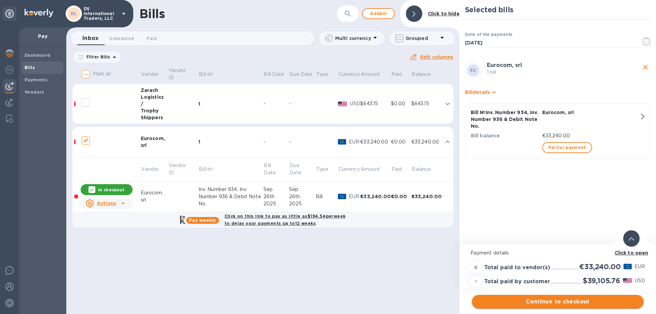
click at [555, 299] on span "Continue to checkout" at bounding box center [557, 302] width 161 height 8
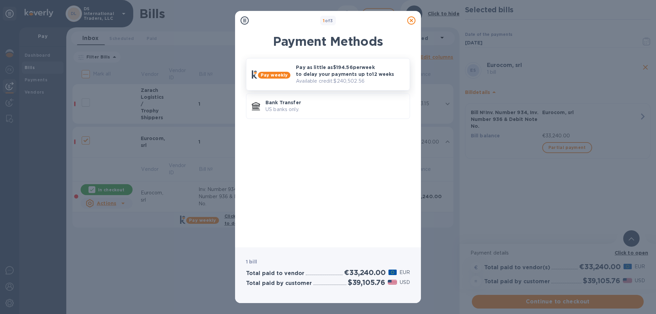
click at [361, 75] on p "Pay as little as $194.56 per week to delay your payments up to 12 weeks" at bounding box center [350, 71] width 108 height 14
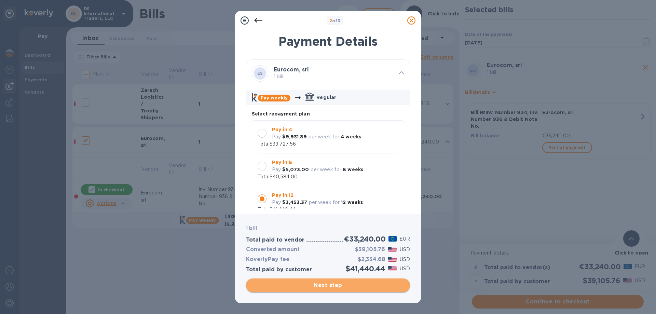
click at [383, 287] on span "Next step" at bounding box center [327, 285] width 153 height 8
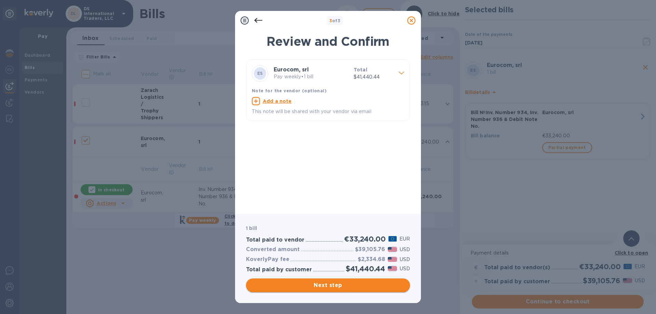
click at [380, 289] on span "Next step" at bounding box center [327, 285] width 153 height 8
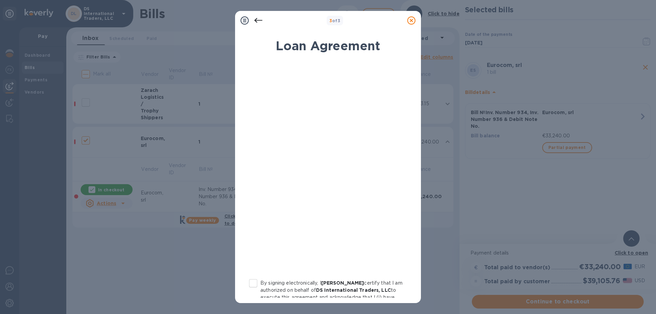
click at [255, 282] on input "By signing electronically, I [PERSON_NAME] certify that I am authorized on beha…" at bounding box center [253, 283] width 14 height 14
checkbox input "true"
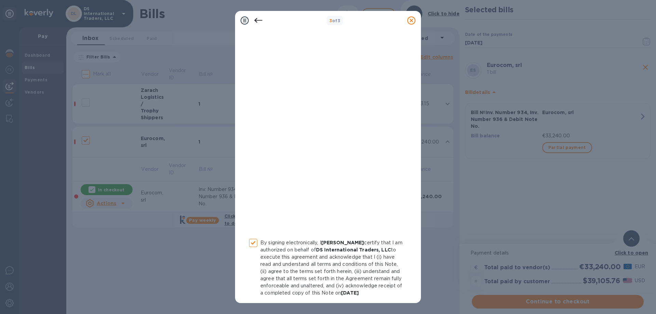
scroll to position [68, 0]
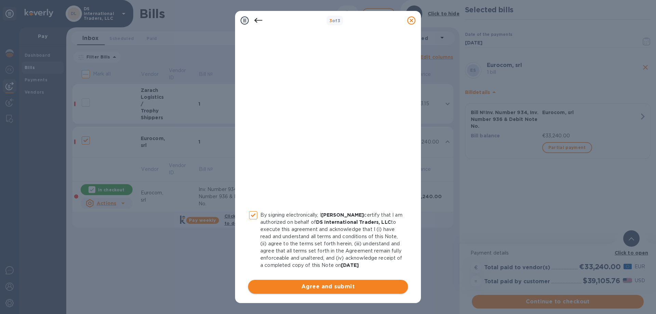
click at [328, 287] on span "Agree and submit" at bounding box center [328, 287] width 149 height 8
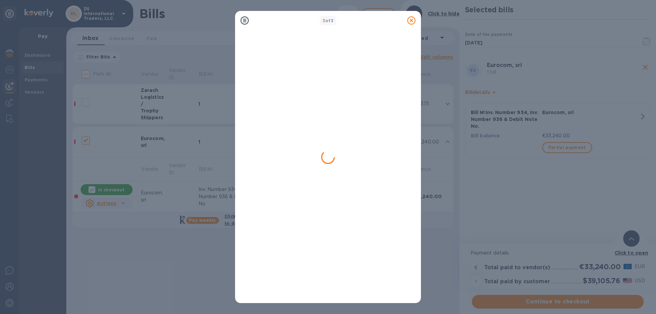
checkbox input "false"
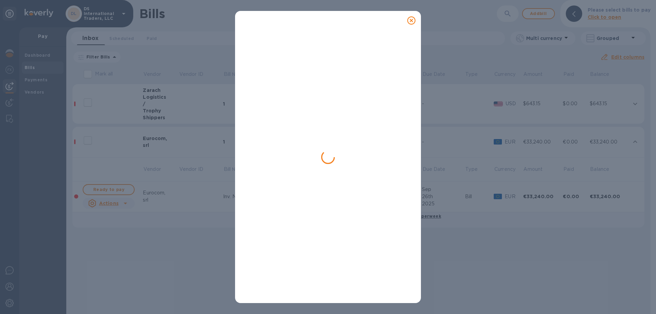
click at [408, 18] on icon at bounding box center [411, 20] width 8 height 8
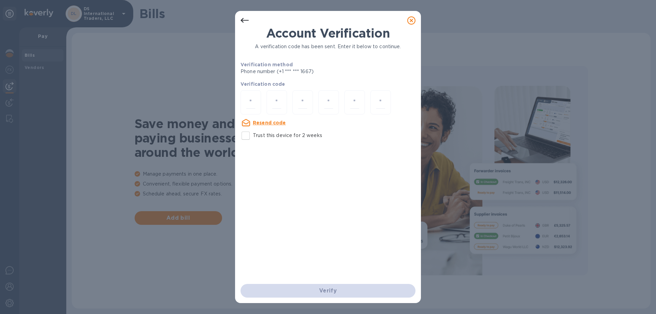
drag, startPoint x: 410, startPoint y: 18, endPoint x: 405, endPoint y: 27, distance: 9.9
click at [410, 19] on icon at bounding box center [411, 20] width 8 height 8
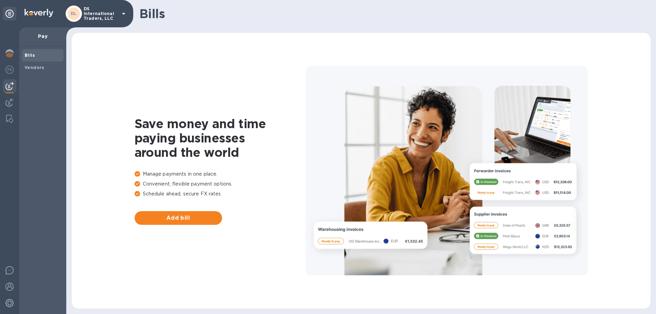
click at [28, 57] on b "Bills" at bounding box center [30, 55] width 10 height 5
click at [28, 54] on b "Bills" at bounding box center [30, 55] width 10 height 5
click at [7, 84] on img at bounding box center [9, 86] width 8 height 8
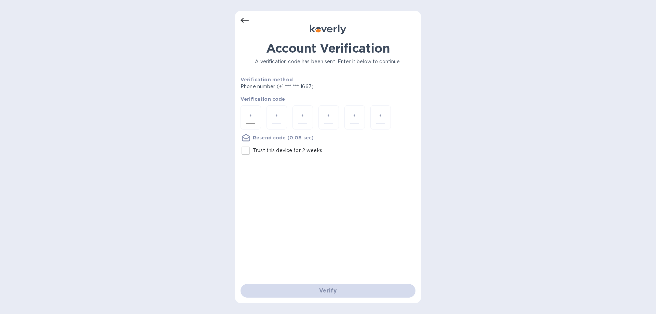
click at [257, 110] on div at bounding box center [251, 117] width 21 height 24
type input "3"
type input "6"
type input "4"
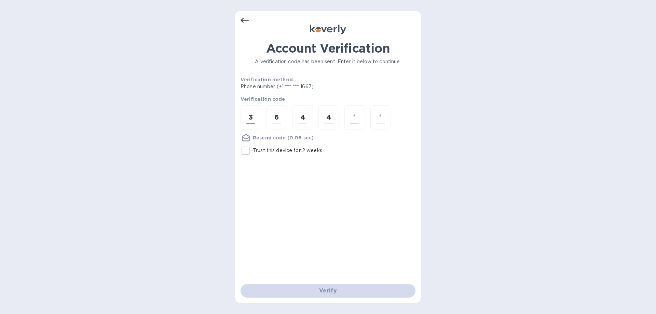
type input "1"
type input "3"
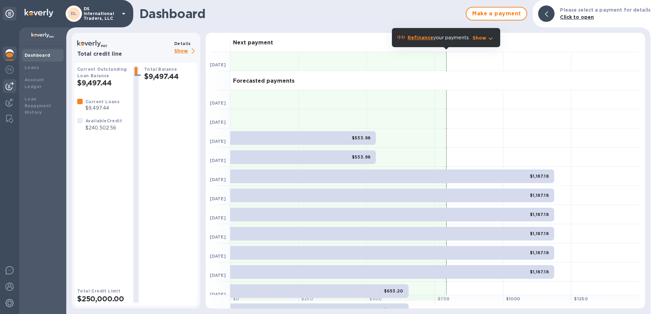
click at [10, 87] on img at bounding box center [9, 86] width 8 height 8
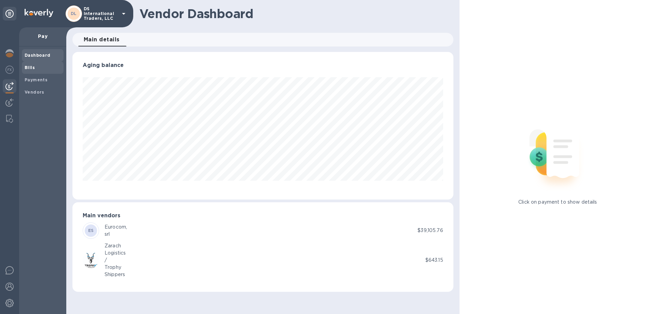
scroll to position [148, 381]
click at [33, 67] on b "Bills" at bounding box center [30, 67] width 10 height 5
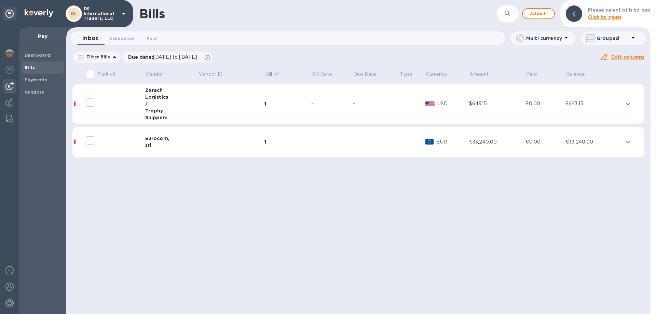
click at [202, 136] on td at bounding box center [232, 142] width 66 height 31
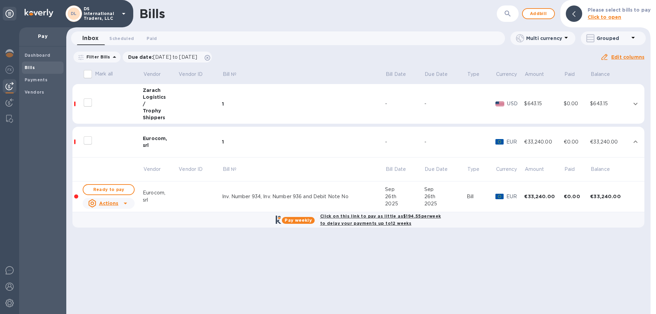
click at [257, 197] on div "Inv. Number 934, Inv. Number 936 and Debit Note No" at bounding box center [303, 196] width 163 height 7
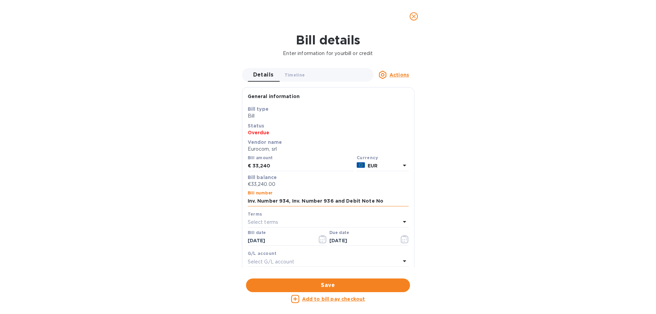
click at [389, 201] on input "Inv. Number 934, Inv. Number 936 and Debit Note No" at bounding box center [328, 201] width 161 height 10
type input "Inv. Number 934, Inv. Number 936 and Debit Note No NA/26/2025"
click at [310, 287] on span "Save" at bounding box center [327, 285] width 153 height 8
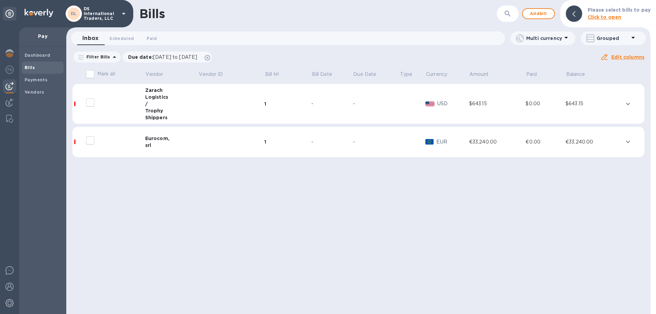
click at [215, 141] on td at bounding box center [232, 142] width 66 height 31
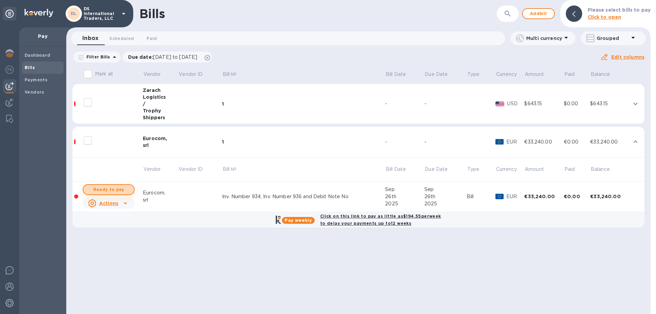
click at [111, 194] on button "Ready to pay" at bounding box center [109, 189] width 52 height 11
checkbox input "true"
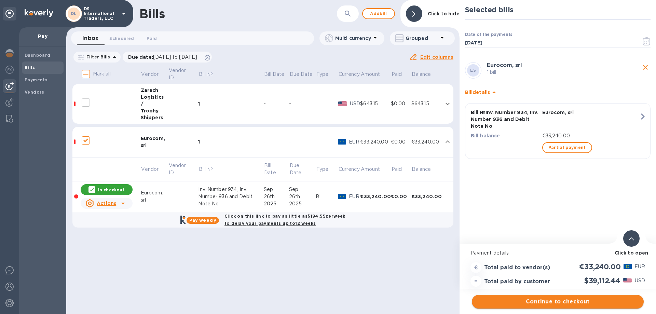
click at [577, 301] on span "Continue to checkout" at bounding box center [557, 302] width 161 height 8
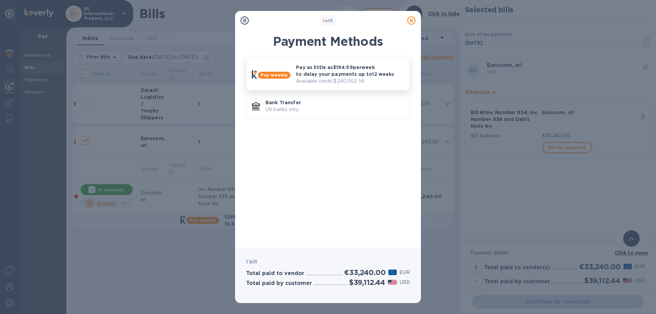
click at [281, 63] on div "Pay weekly Pay as little as $194.59 per week to delay your payments up to 12 we…" at bounding box center [328, 74] width 158 height 26
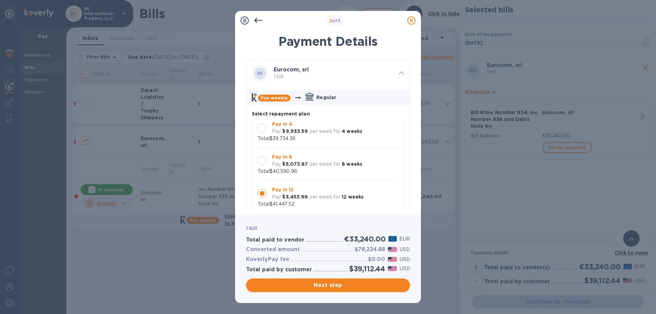
scroll to position [6, 0]
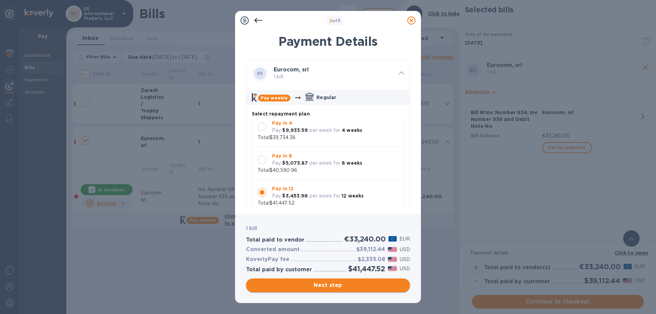
click at [328, 284] on span "Next step" at bounding box center [327, 285] width 153 height 8
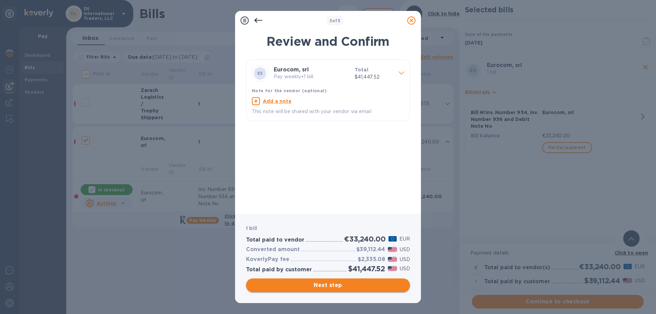
click at [327, 284] on span "Next step" at bounding box center [327, 285] width 153 height 8
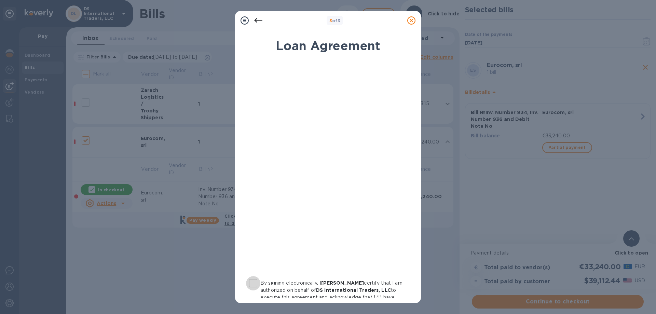
click at [251, 283] on input "By signing electronically, I [PERSON_NAME] certify that I am authorized on beha…" at bounding box center [253, 283] width 14 height 14
checkbox input "true"
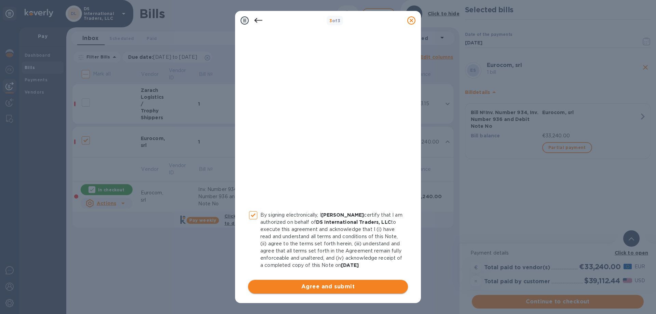
click at [311, 289] on span "Agree and submit" at bounding box center [328, 287] width 149 height 8
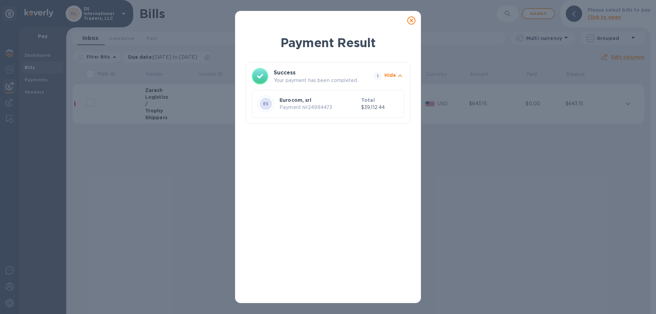
click at [396, 73] on p "Hide" at bounding box center [390, 75] width 12 height 7
click at [396, 74] on p "Show" at bounding box center [389, 75] width 14 height 7
click at [412, 20] on icon at bounding box center [411, 20] width 8 height 8
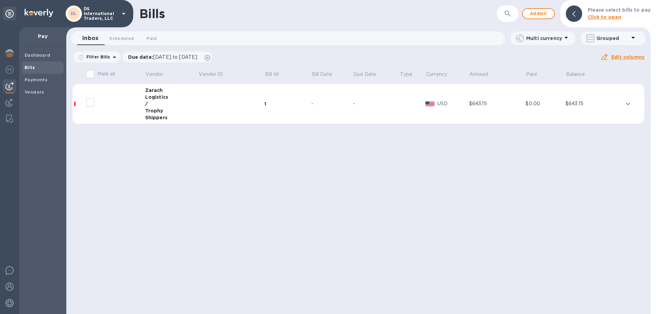
drag, startPoint x: 331, startPoint y: 206, endPoint x: 327, endPoint y: 197, distance: 9.0
click at [331, 205] on div "Bills ​ Add bill Please select bills to pay Click to open Inbox 0 Scheduled 0 P…" at bounding box center [358, 157] width 584 height 314
click at [101, 13] on p "DS International Traders, LLC" at bounding box center [101, 13] width 34 height 14
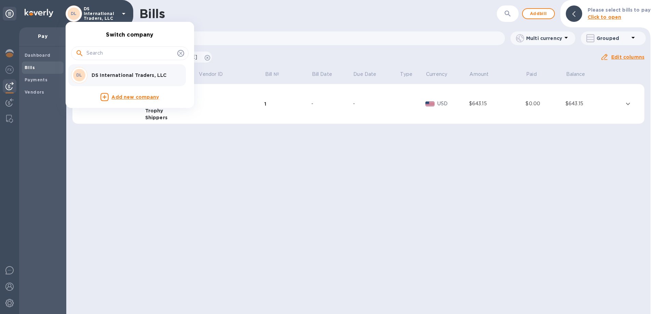
drag, startPoint x: 171, startPoint y: 222, endPoint x: 230, endPoint y: 195, distance: 64.2
click at [171, 222] on div at bounding box center [328, 157] width 656 height 314
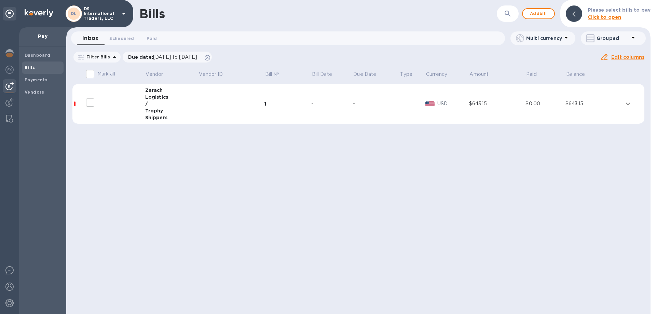
click at [629, 14] on p "Click to open" at bounding box center [619, 17] width 63 height 7
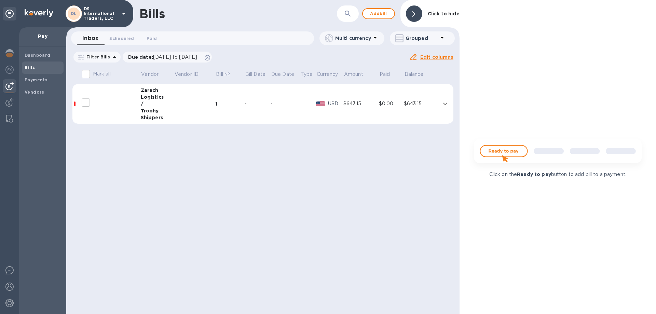
click at [433, 10] on div "Click to hide" at bounding box center [443, 14] width 37 height 13
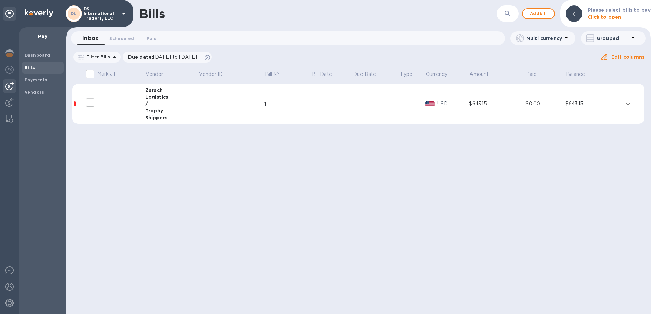
click at [41, 13] on img at bounding box center [39, 13] width 29 height 8
click at [11, 51] on img at bounding box center [9, 53] width 8 height 8
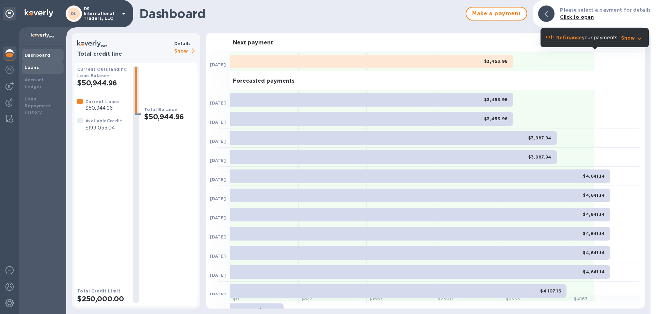
click at [30, 66] on b "Loans" at bounding box center [32, 67] width 14 height 5
